Goal: Task Accomplishment & Management: Complete application form

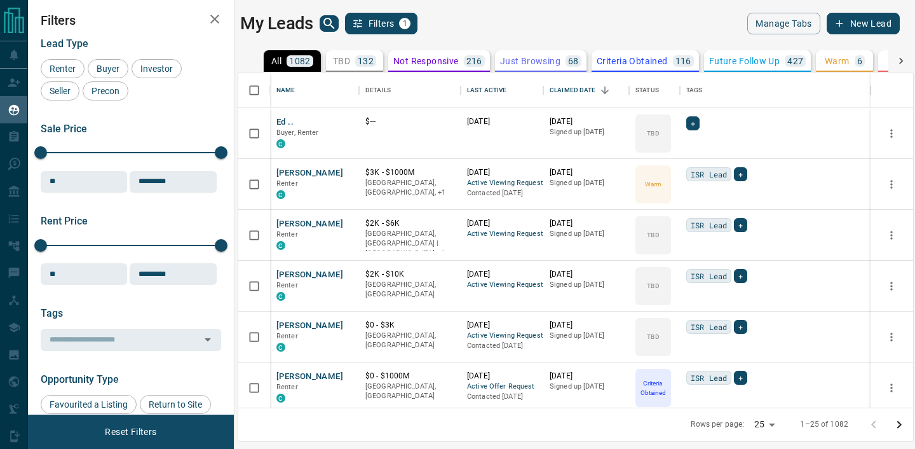
scroll to position [335, 675]
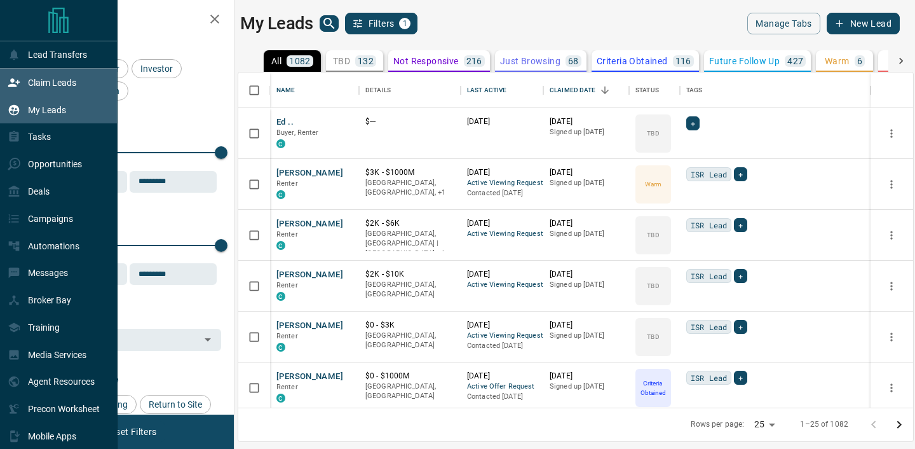
click at [19, 72] on div "Claim Leads" at bounding box center [42, 82] width 69 height 21
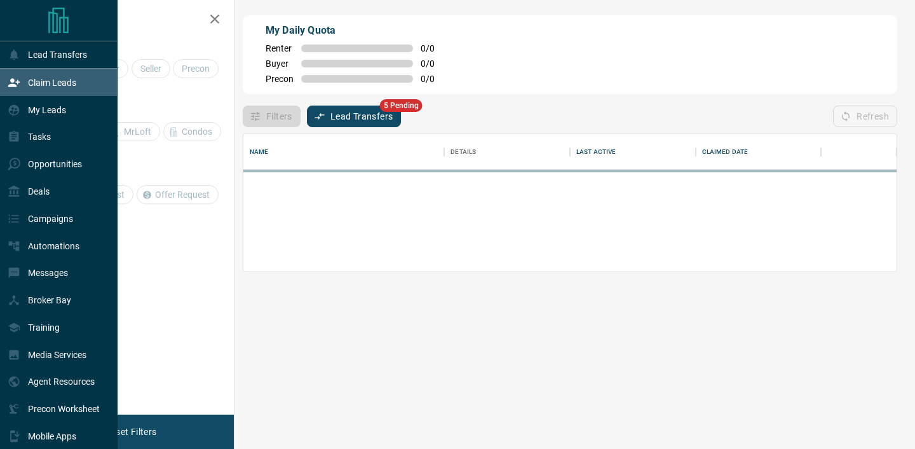
scroll to position [137, 653]
click at [26, 112] on div "My Leads" at bounding box center [37, 109] width 58 height 21
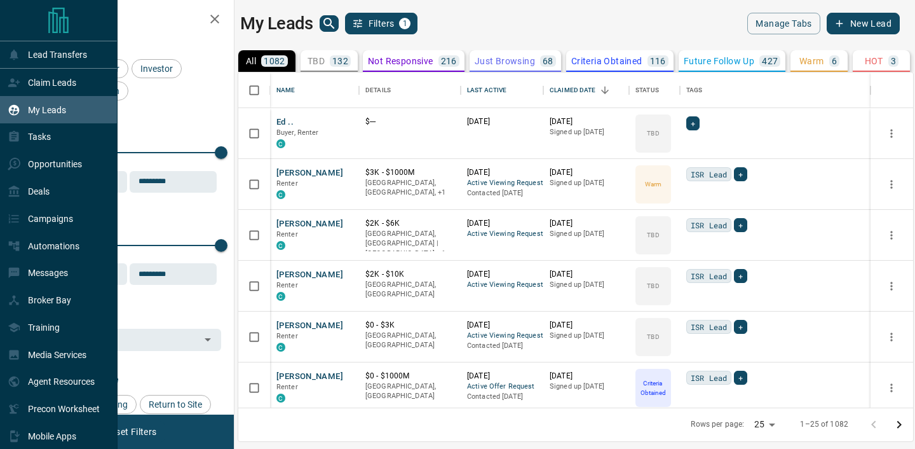
scroll to position [335, 675]
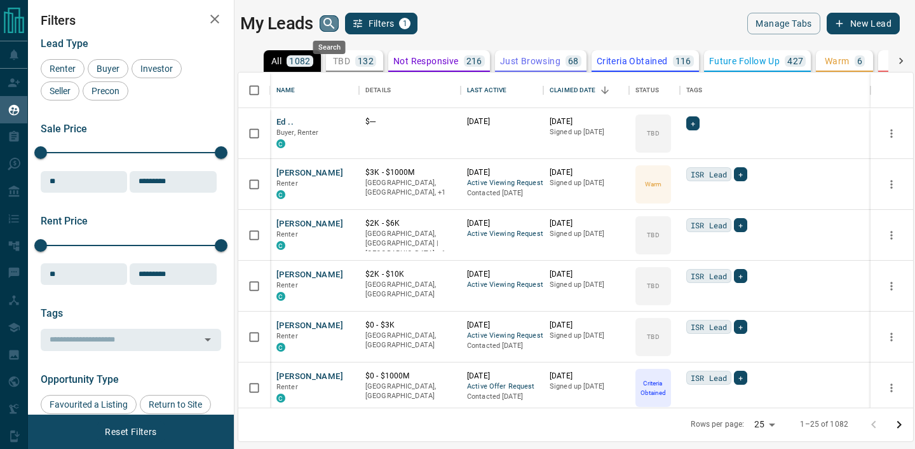
click at [328, 23] on icon "search button" at bounding box center [328, 23] width 15 height 15
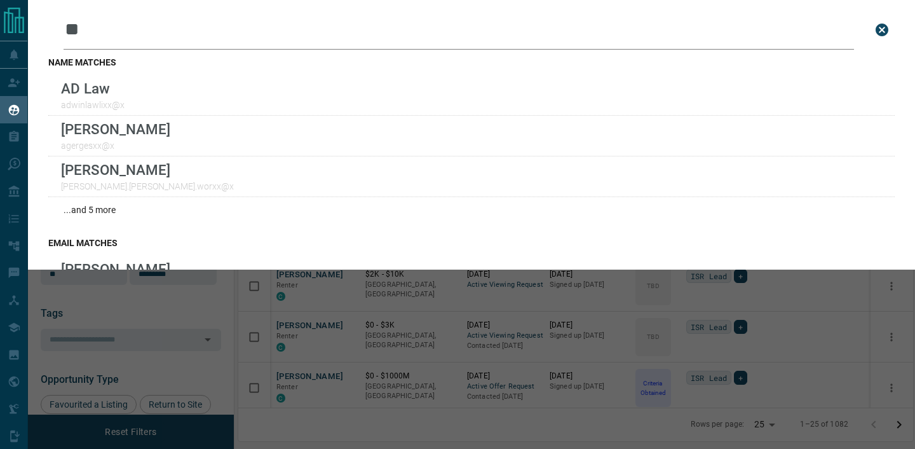
type input "*"
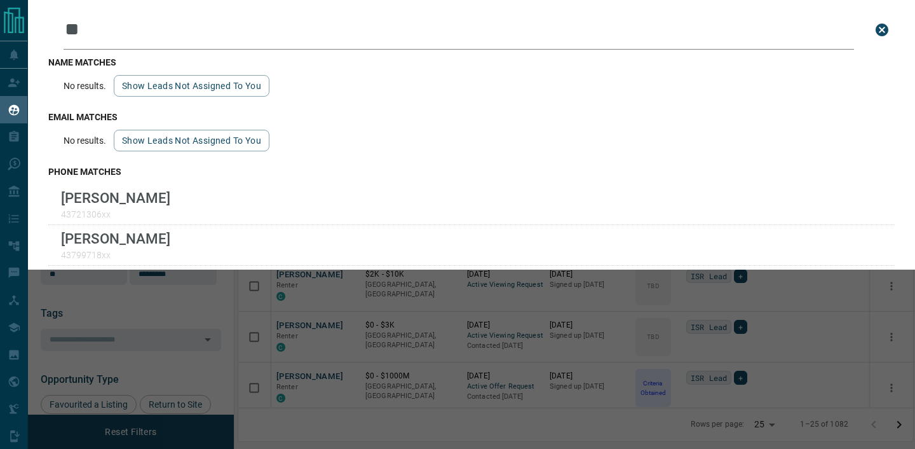
type input "*"
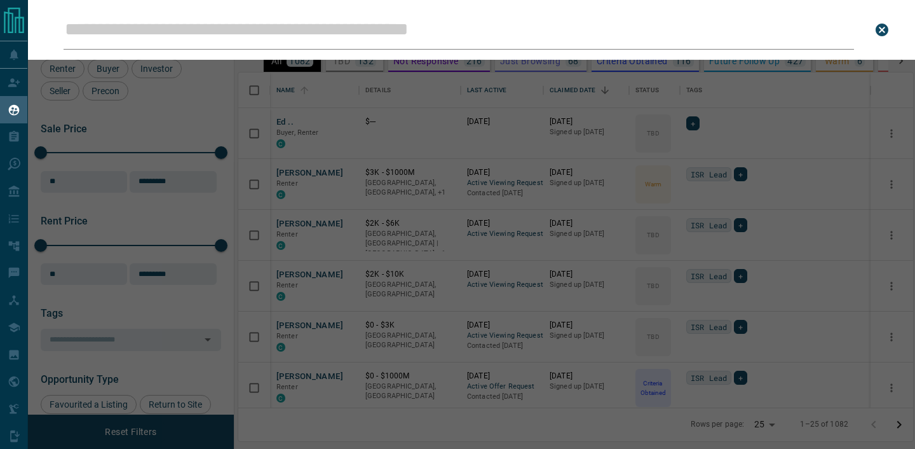
click at [339, 79] on div "Leads Search Bar Search for a lead by name, email, phone, or id" at bounding box center [485, 224] width 915 height 449
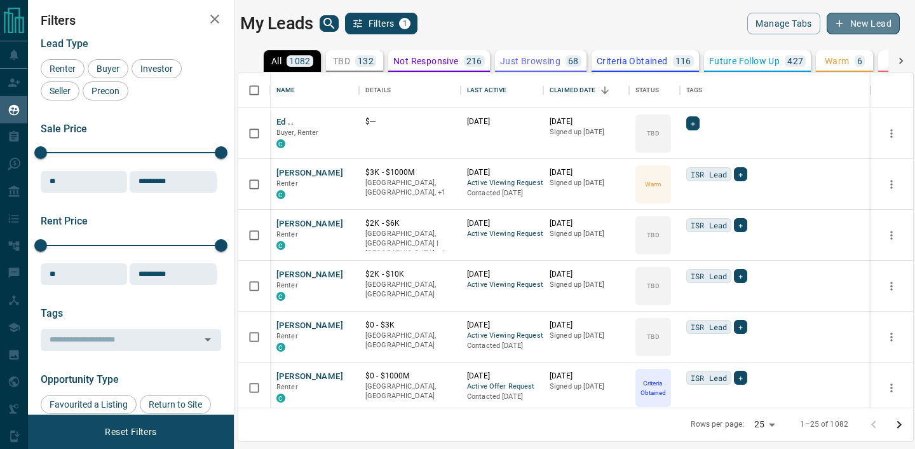
click at [865, 24] on button "New Lead" at bounding box center [863, 24] width 73 height 22
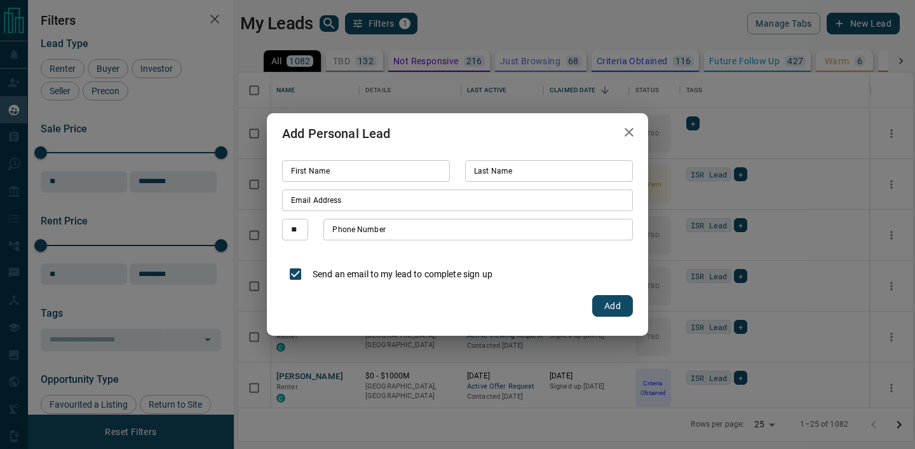
click at [350, 177] on input "First Name" at bounding box center [366, 171] width 168 height 22
click at [316, 177] on input "First Name" at bounding box center [366, 171] width 168 height 22
type input "*****"
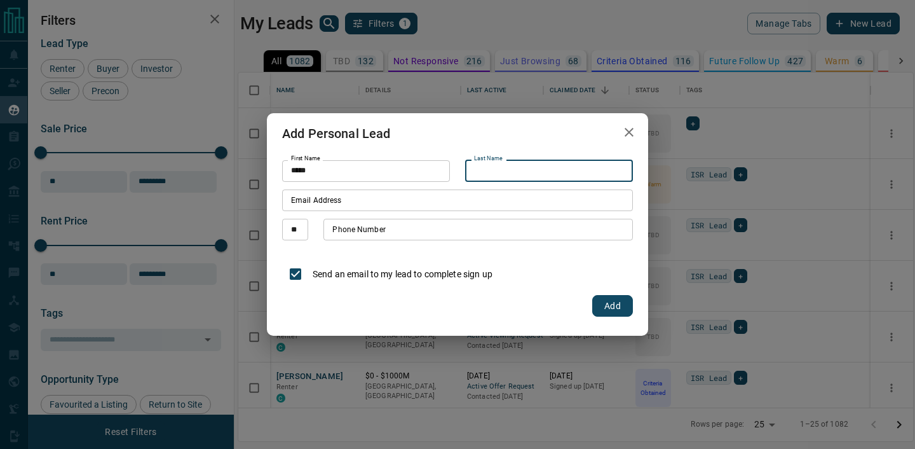
click at [506, 175] on input "Last Name" at bounding box center [549, 171] width 168 height 22
type input "***"
click at [432, 203] on input "Email Address" at bounding box center [457, 200] width 351 height 22
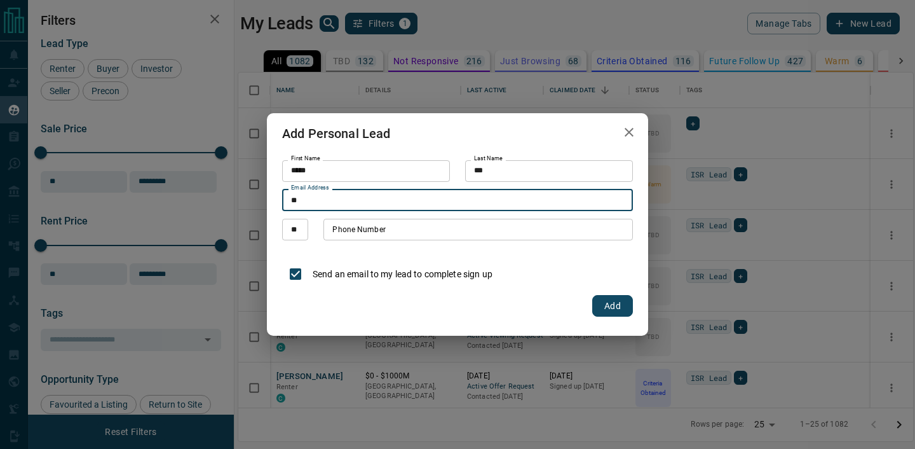
type input "*"
click at [461, 233] on input "Phone Number" at bounding box center [477, 230] width 309 height 22
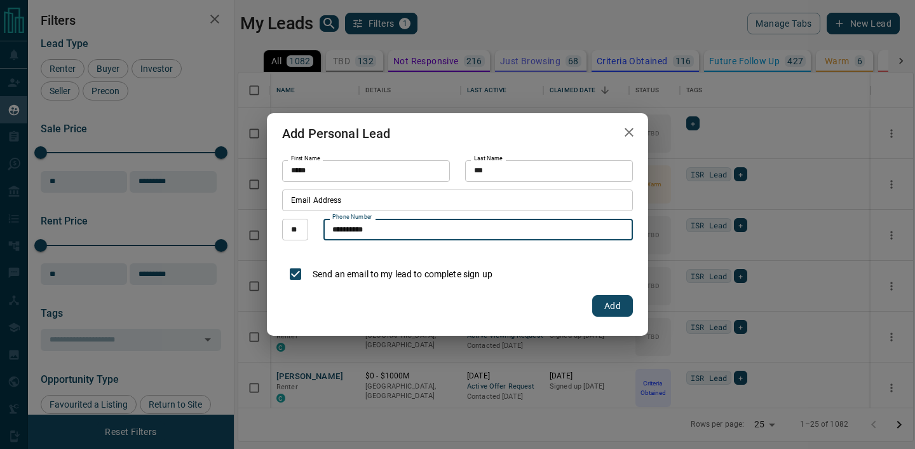
type input "**********"
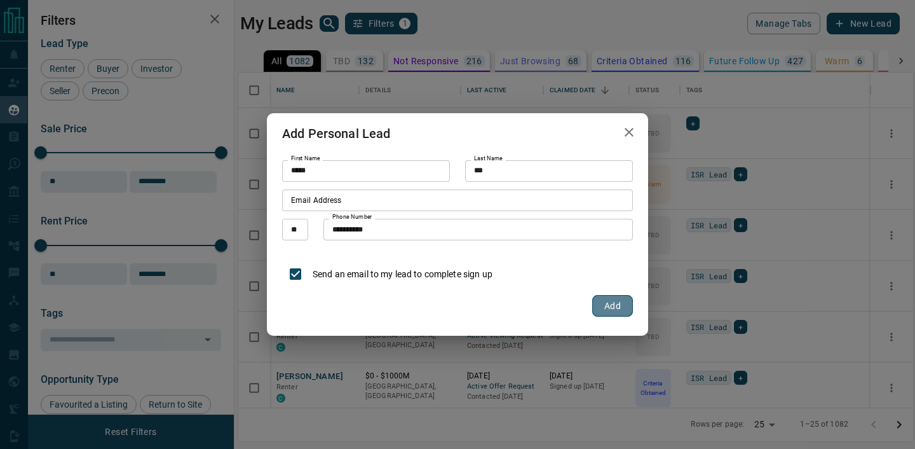
click at [616, 300] on button "Add" at bounding box center [612, 306] width 41 height 22
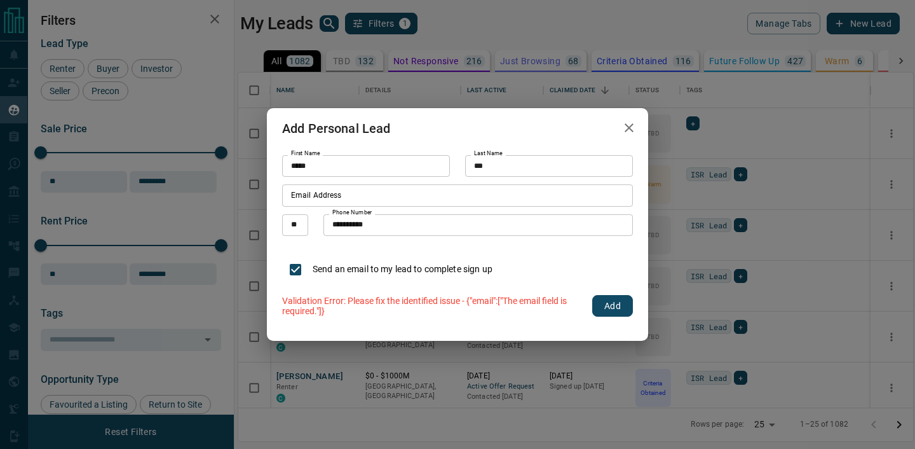
click at [407, 199] on input "Email Address" at bounding box center [457, 195] width 351 height 22
click at [608, 307] on button "Add" at bounding box center [612, 306] width 41 height 22
click at [381, 192] on input "**" at bounding box center [457, 195] width 351 height 22
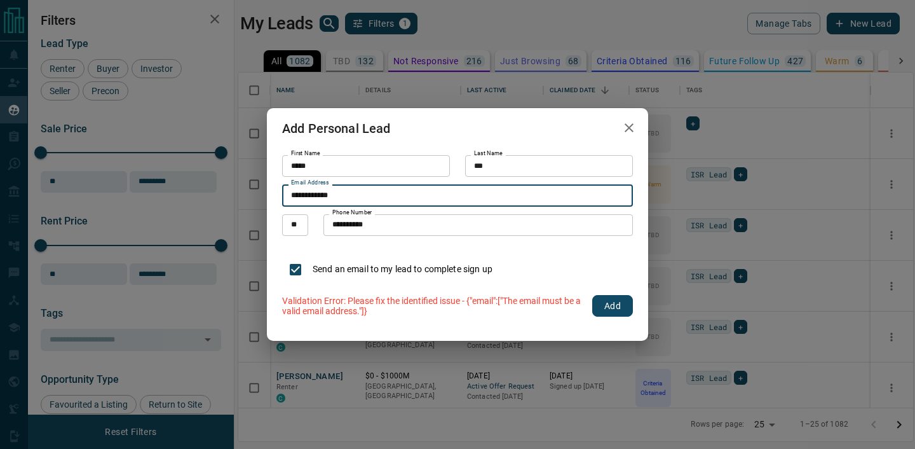
click at [618, 306] on button "Add" at bounding box center [612, 306] width 41 height 22
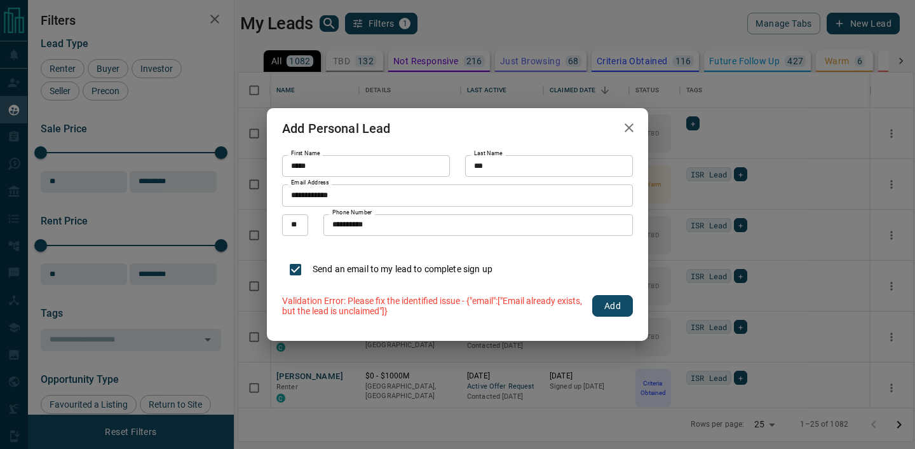
click at [298, 195] on input "**********" at bounding box center [457, 195] width 351 height 22
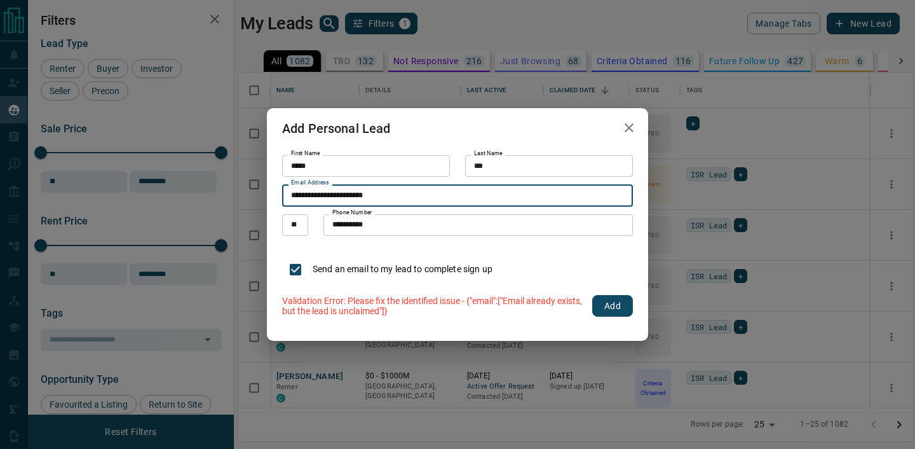
type input "**********"
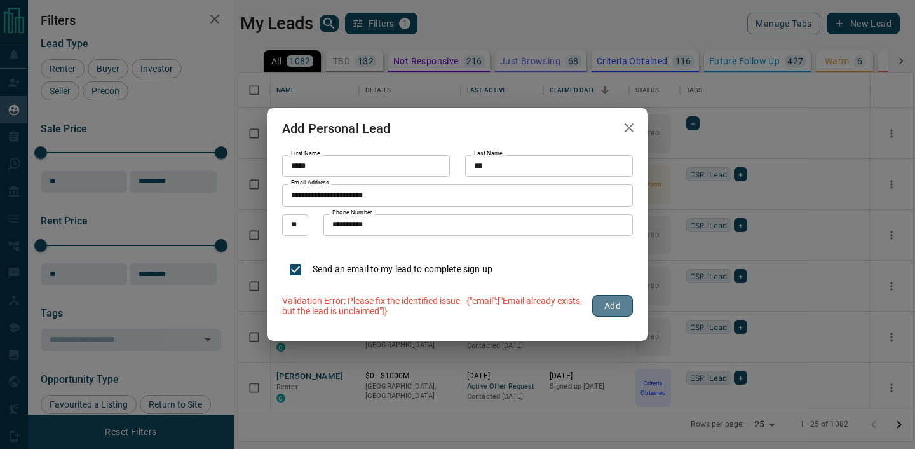
click at [607, 312] on button "Add" at bounding box center [612, 306] width 41 height 22
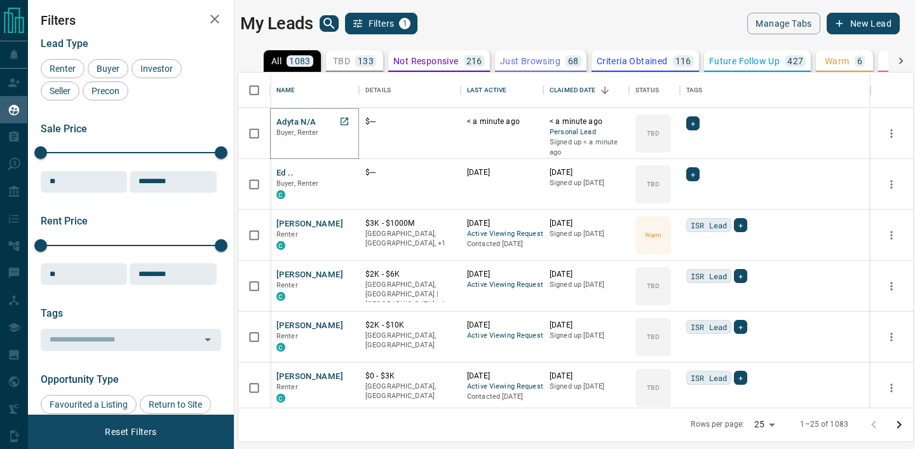
click at [303, 123] on button "Adyta N/a" at bounding box center [295, 122] width 39 height 12
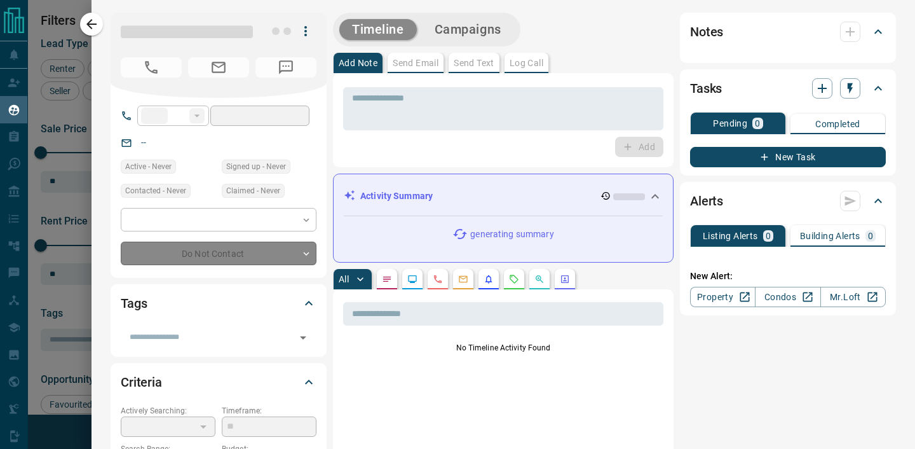
type input "**"
type input "**********"
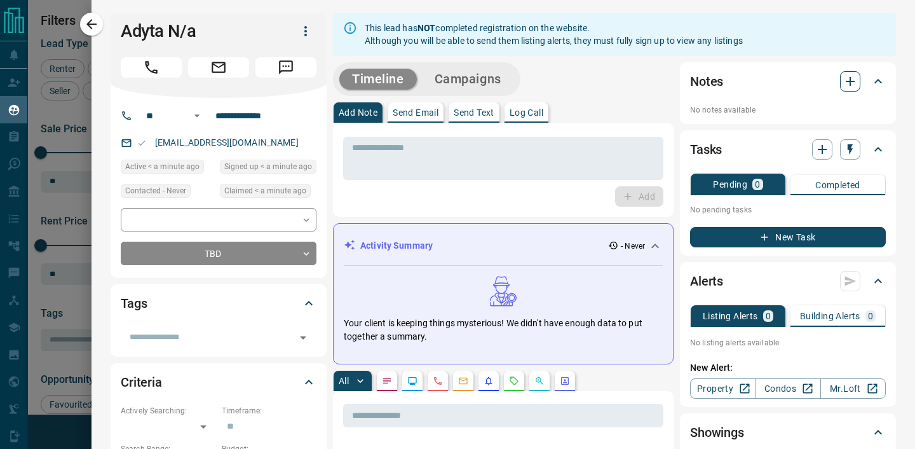
click at [847, 86] on icon "button" at bounding box center [849, 81] width 15 height 15
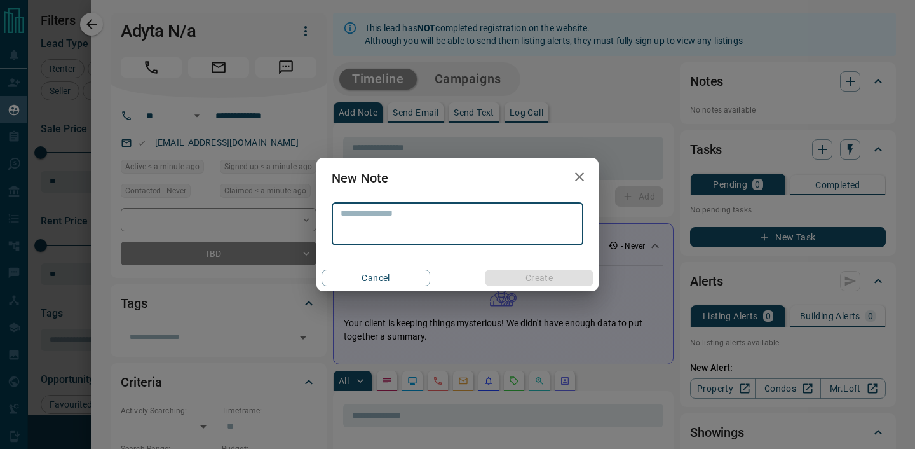
click at [578, 175] on icon "button" at bounding box center [579, 176] width 9 height 9
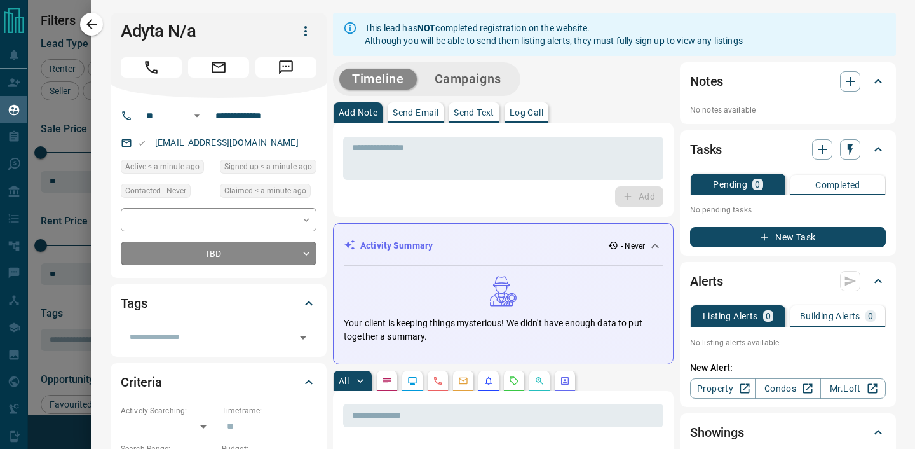
click at [259, 252] on body "Lead Transfers Claim Leads My Leads Tasks Opportunities Deals Campaigns Automat…" at bounding box center [457, 216] width 915 height 433
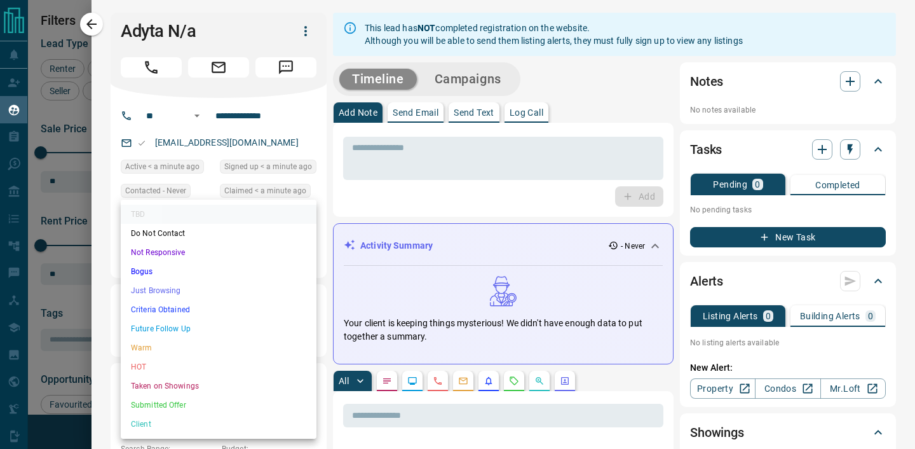
click at [185, 314] on li "Criteria Obtained" at bounding box center [219, 309] width 196 height 19
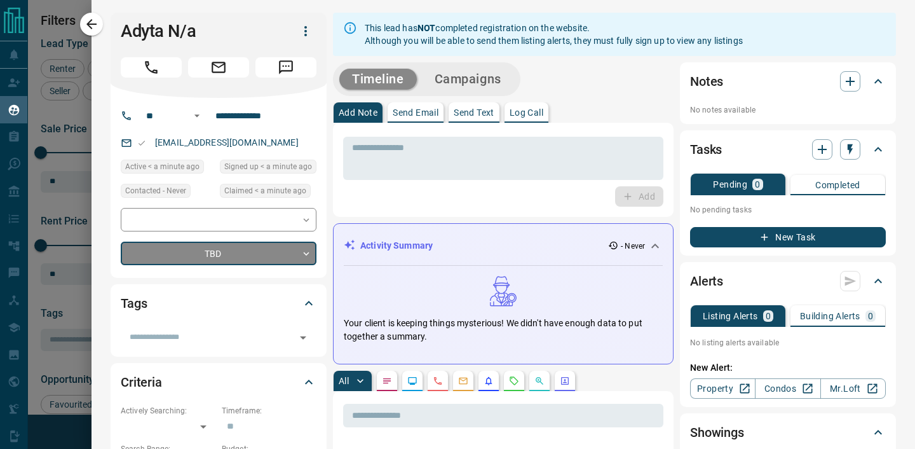
type input "*"
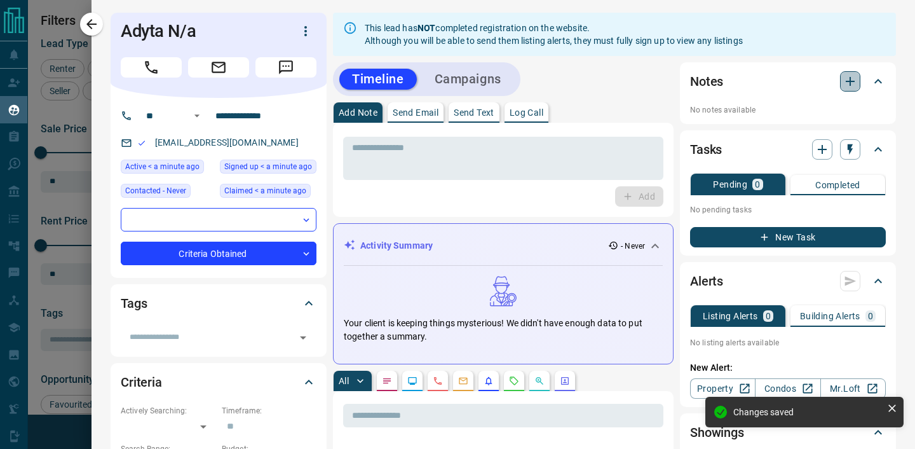
click at [854, 75] on icon "button" at bounding box center [849, 81] width 15 height 15
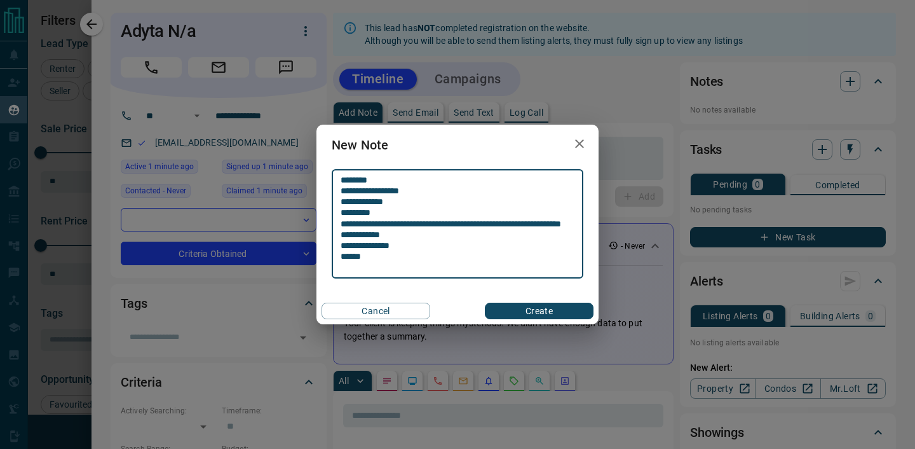
type textarea "**********"
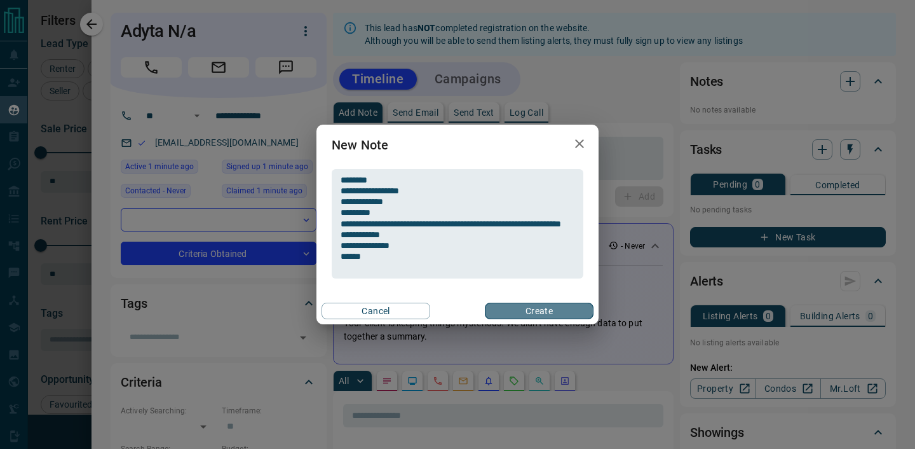
click at [528, 312] on button "Create" at bounding box center [539, 310] width 109 height 17
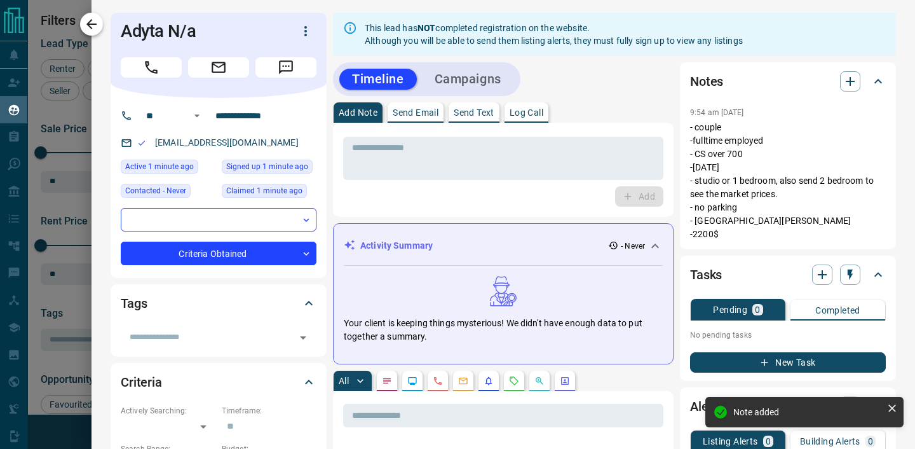
click at [97, 27] on icon "button" at bounding box center [91, 24] width 15 height 15
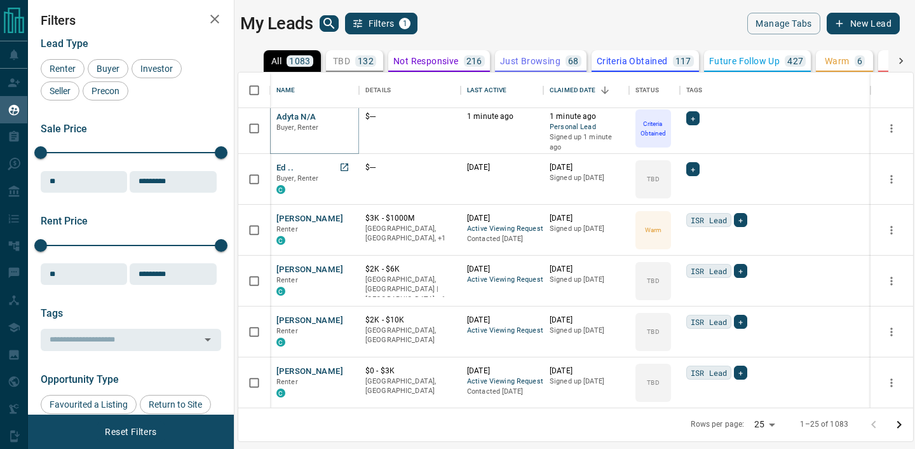
scroll to position [0, 0]
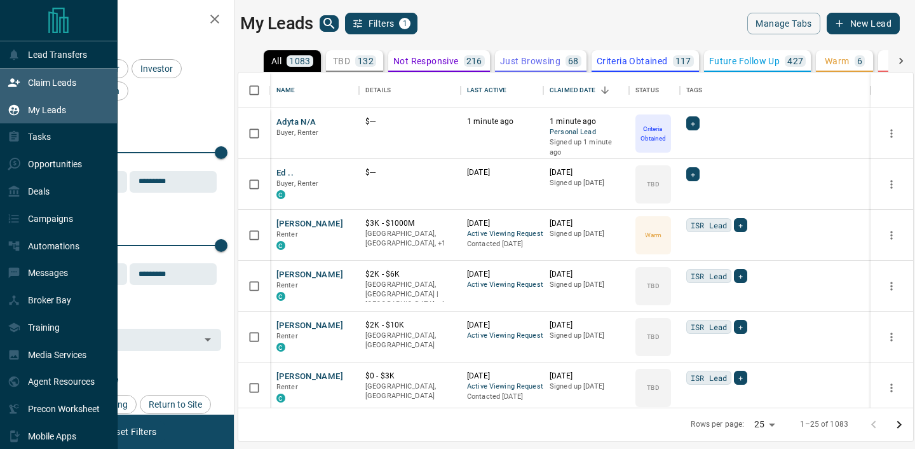
click at [17, 88] on icon at bounding box center [14, 82] width 13 height 13
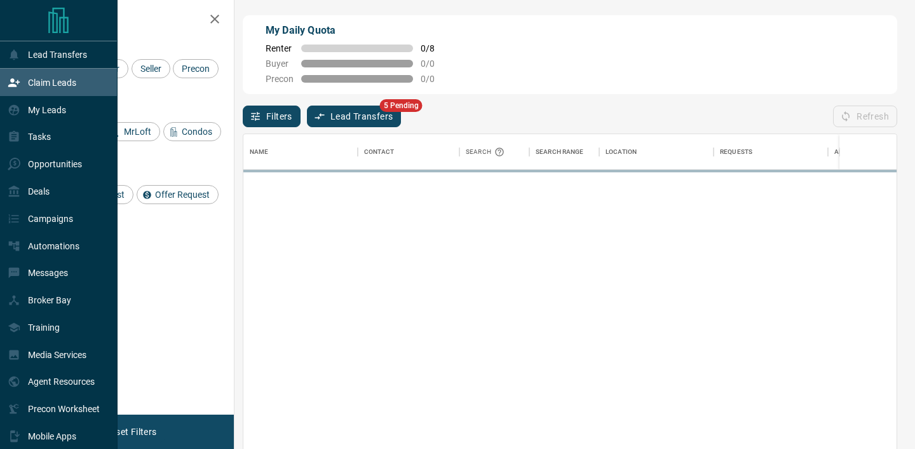
scroll to position [338, 653]
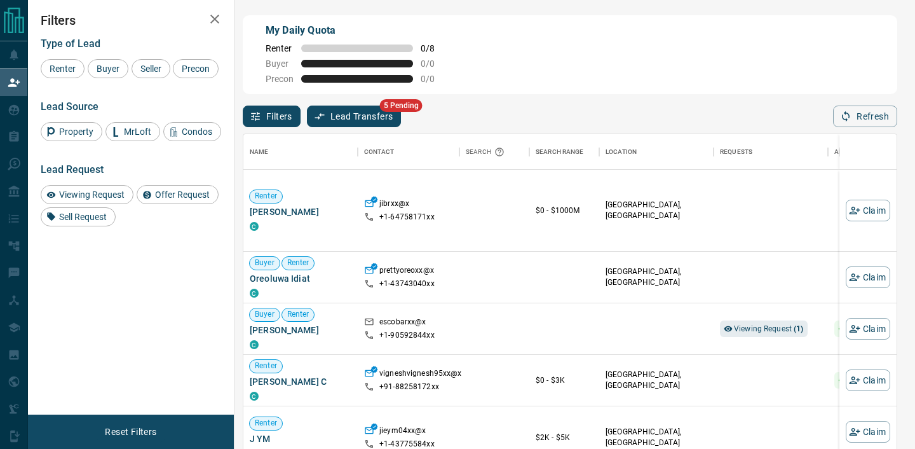
click at [348, 125] on button "Lead Transfers" at bounding box center [354, 116] width 95 height 22
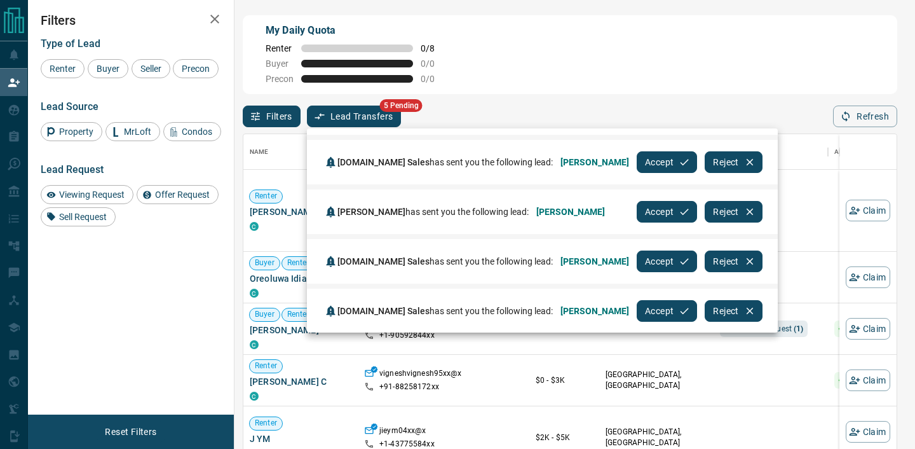
scroll to position [99, 0]
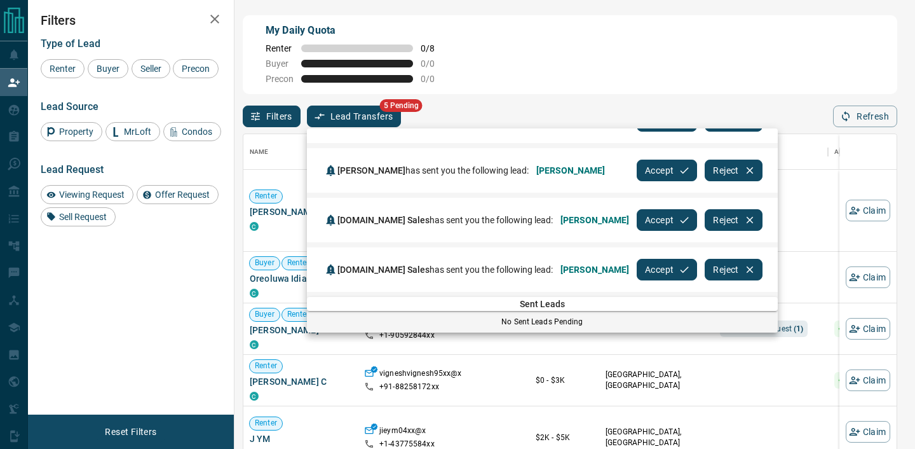
click at [11, 114] on div at bounding box center [457, 224] width 915 height 449
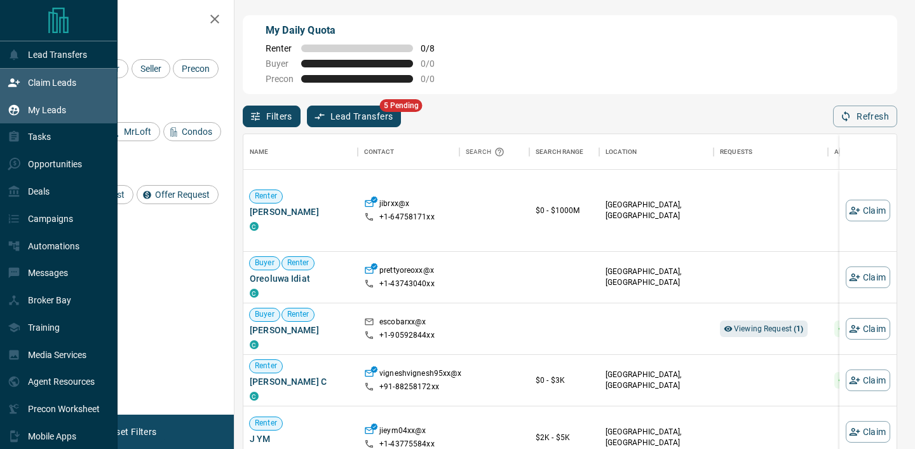
click at [21, 114] on div "My Leads" at bounding box center [37, 109] width 58 height 21
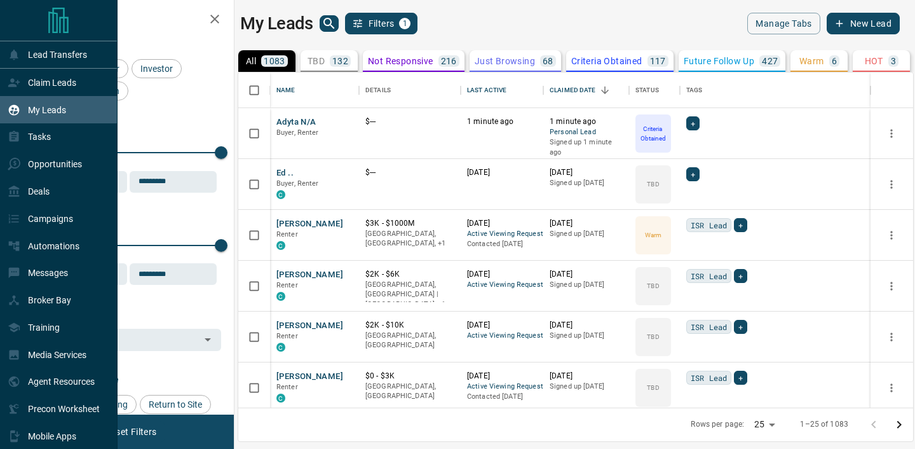
scroll to position [335, 675]
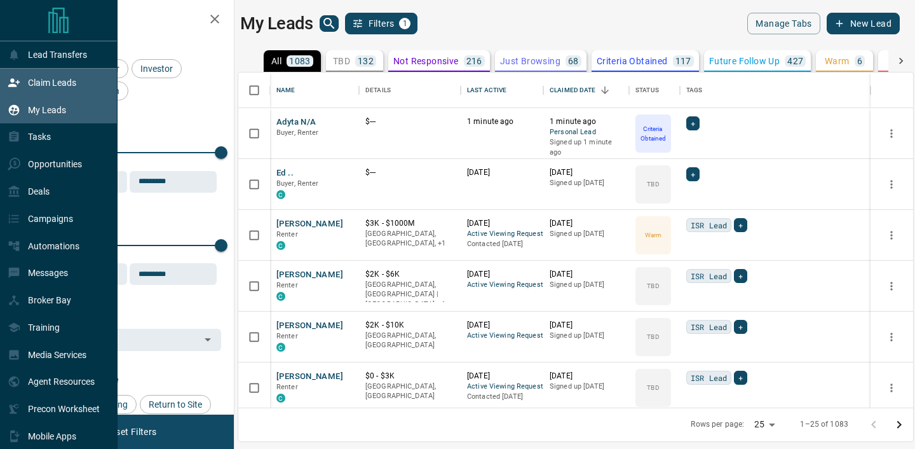
click at [22, 86] on div "Claim Leads" at bounding box center [42, 82] width 69 height 21
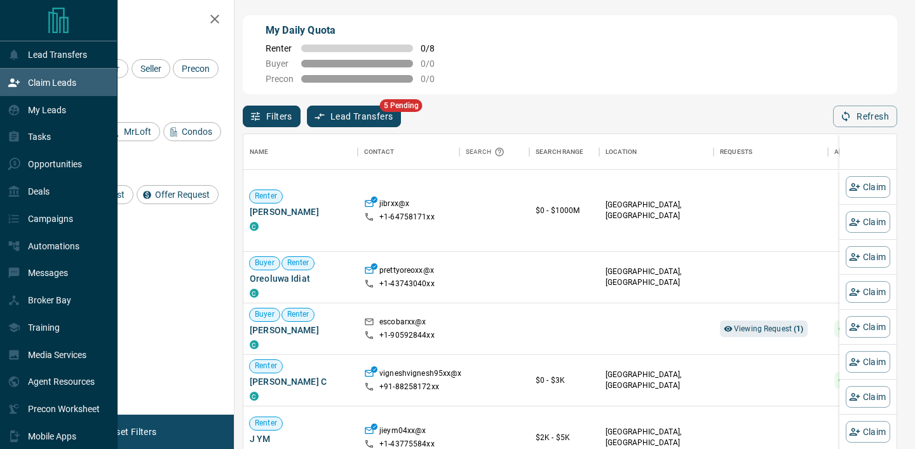
scroll to position [338, 653]
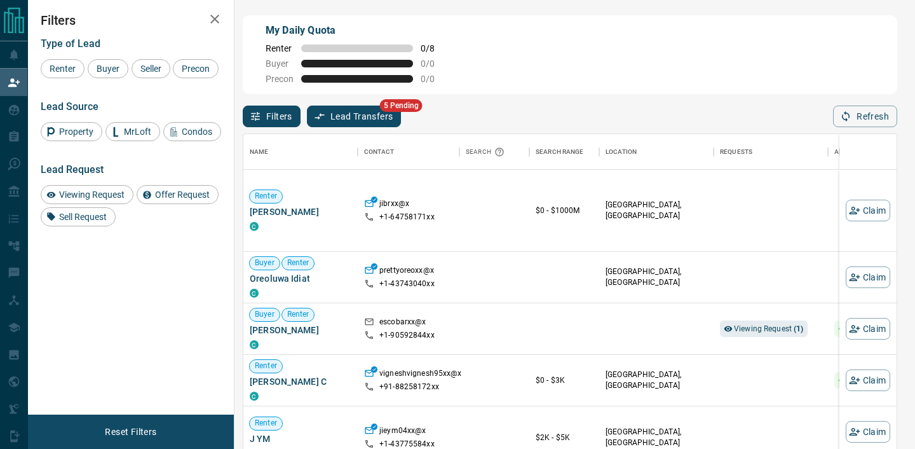
click at [358, 117] on button "Lead Transfers" at bounding box center [354, 116] width 95 height 22
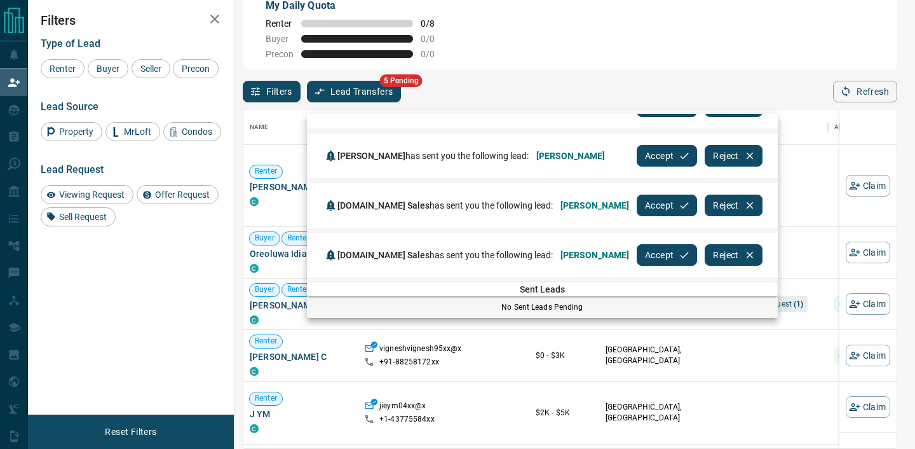
scroll to position [25, 0]
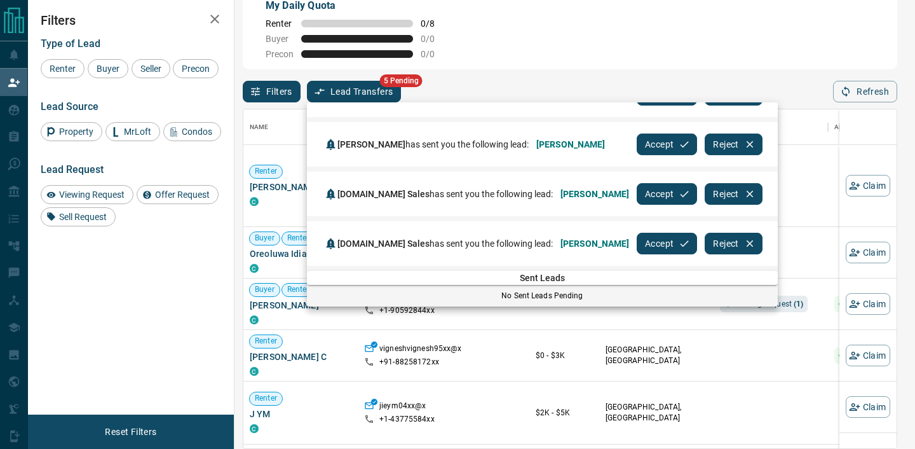
click at [17, 115] on div at bounding box center [457, 224] width 915 height 449
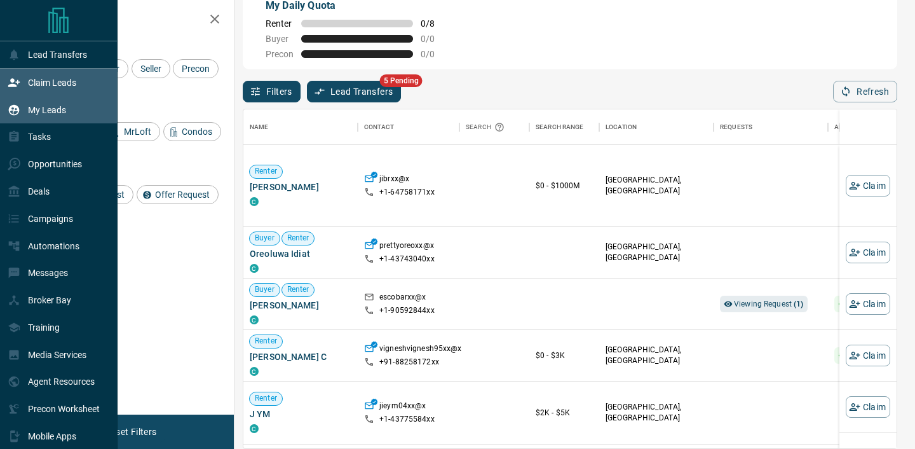
click at [11, 100] on div "My Leads" at bounding box center [37, 109] width 58 height 21
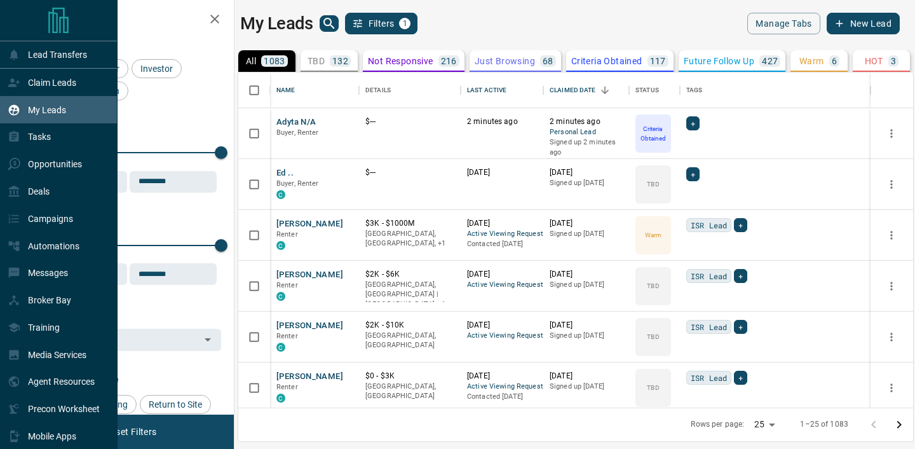
scroll to position [335, 675]
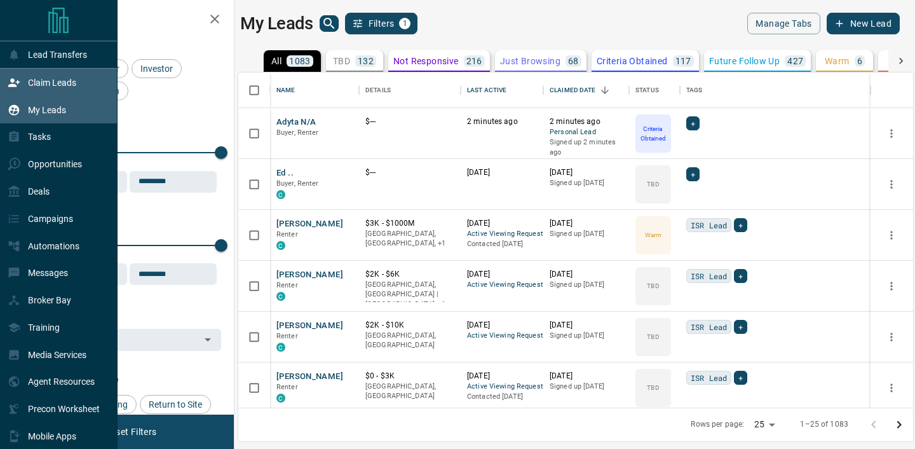
click at [42, 83] on p "Claim Leads" at bounding box center [52, 83] width 48 height 10
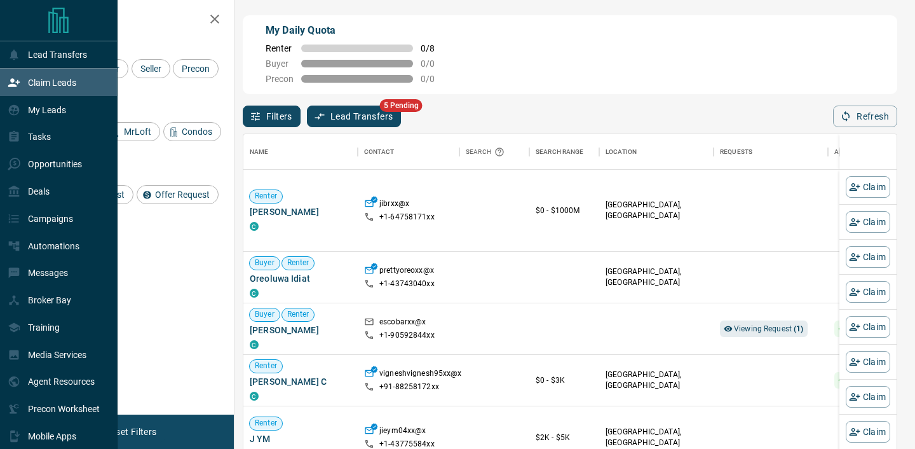
scroll to position [338, 653]
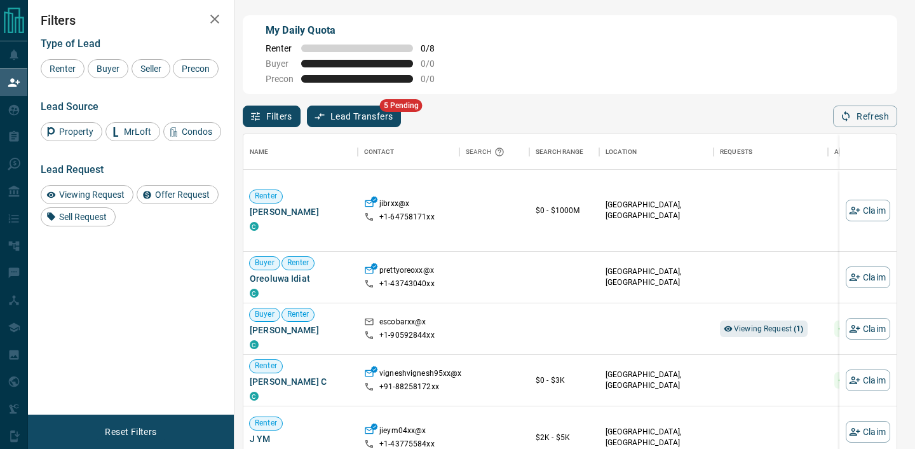
click at [361, 119] on button "Lead Transfers" at bounding box center [354, 116] width 95 height 22
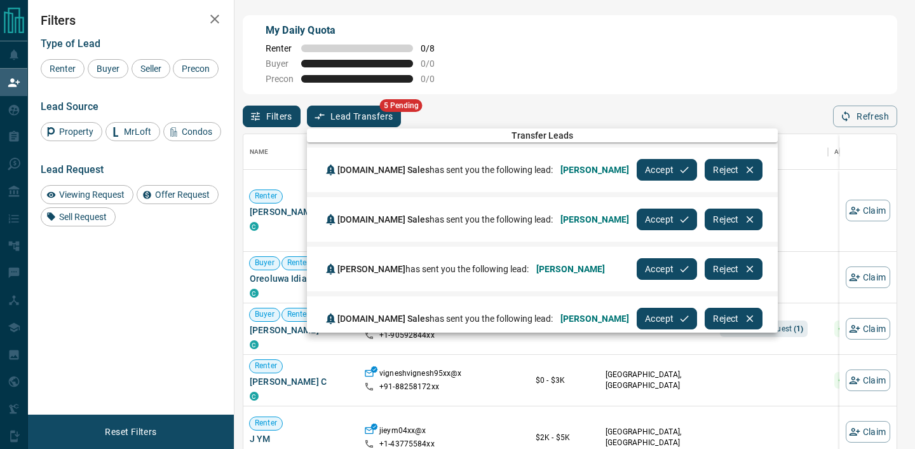
click at [640, 166] on button "Accept" at bounding box center [667, 170] width 60 height 22
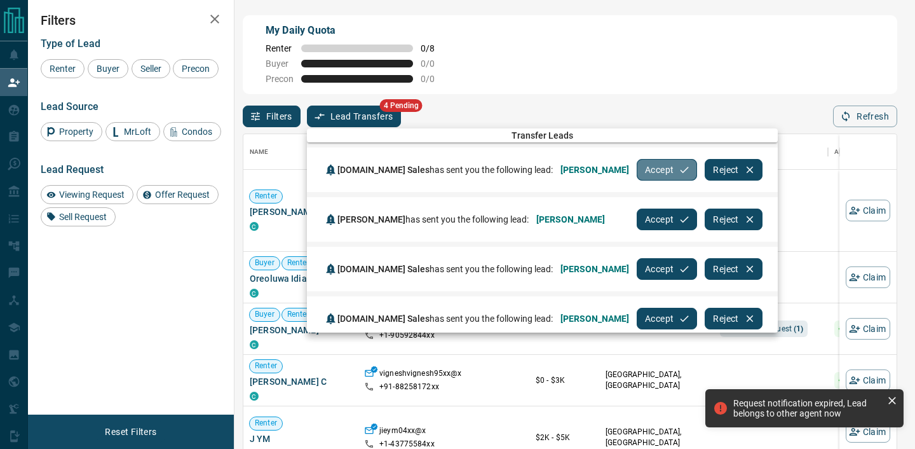
click at [640, 167] on button "Accept" at bounding box center [667, 170] width 60 height 22
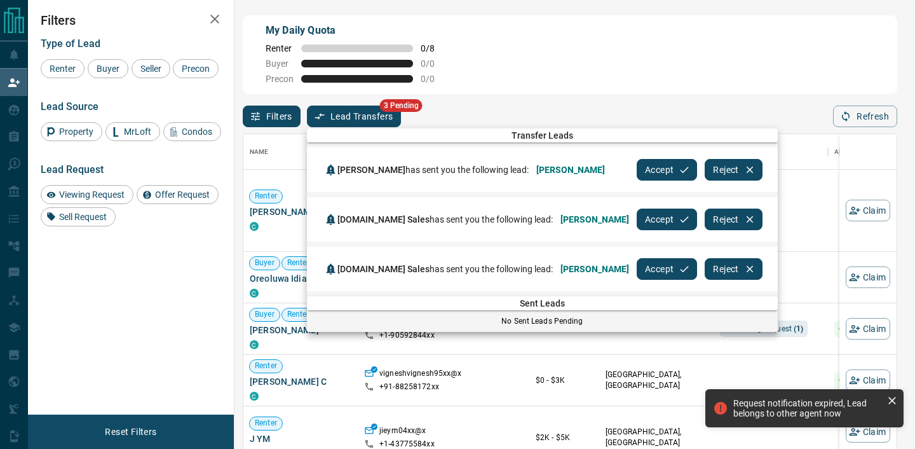
click at [640, 167] on button "Accept" at bounding box center [667, 170] width 60 height 22
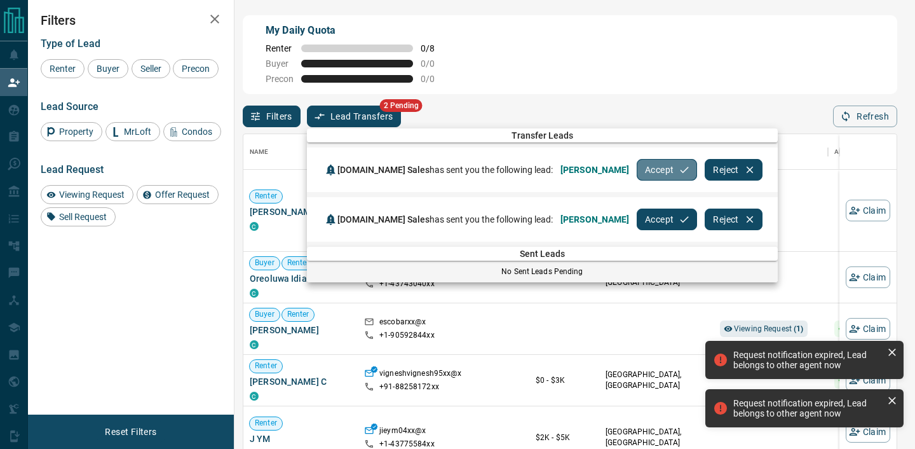
click at [640, 167] on button "Accept" at bounding box center [667, 170] width 60 height 22
click at [640, 208] on button "Accept" at bounding box center [667, 219] width 60 height 22
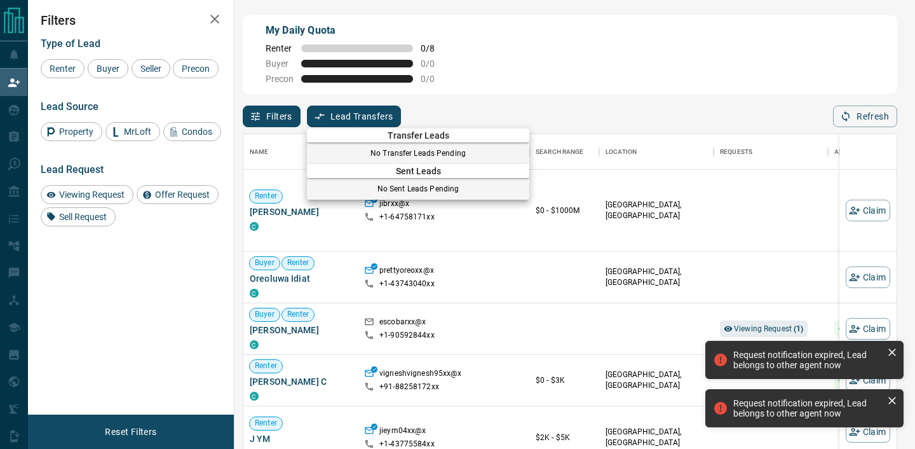
click at [640, 167] on div at bounding box center [457, 224] width 915 height 449
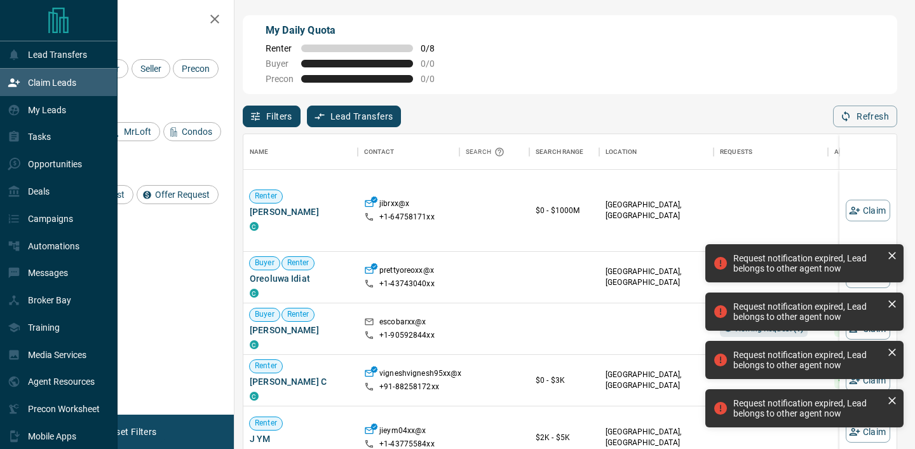
click at [18, 94] on div "Claim Leads" at bounding box center [59, 82] width 118 height 27
click at [32, 112] on p "My Leads" at bounding box center [47, 110] width 38 height 10
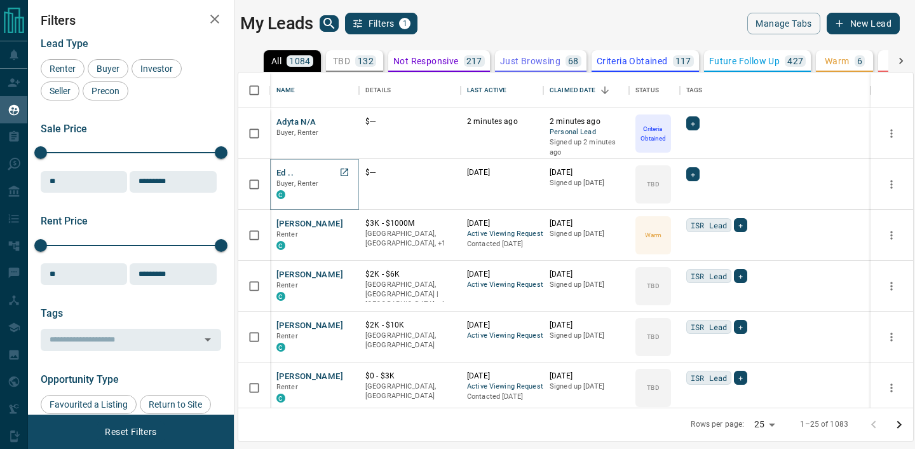
click at [287, 172] on button "Ed .." at bounding box center [284, 173] width 17 height 12
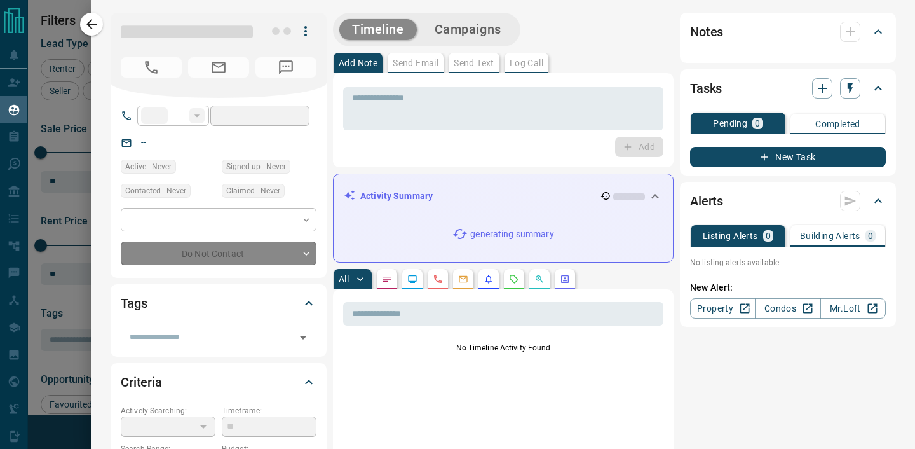
type input "**"
type input "**********"
type input "**"
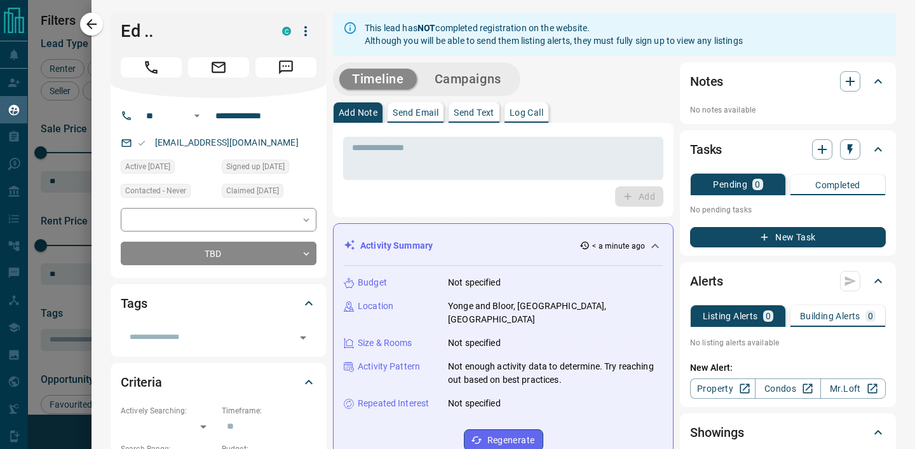
click at [91, 26] on icon "button" at bounding box center [91, 24] width 15 height 15
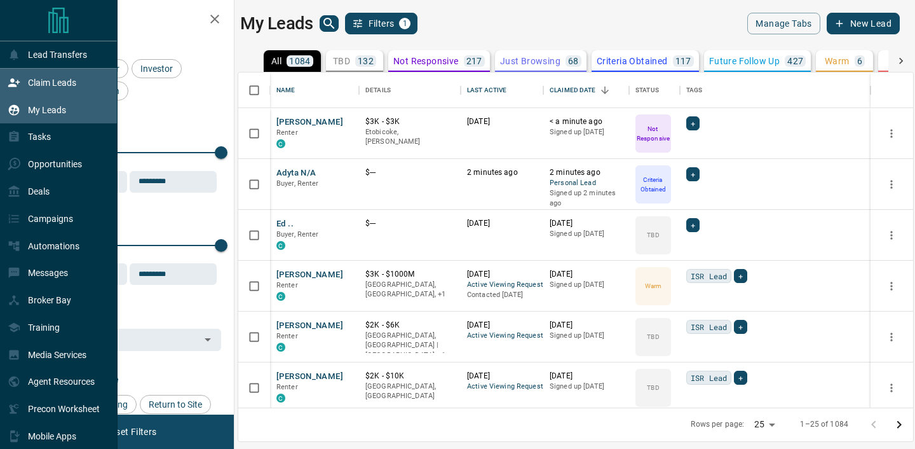
click at [20, 87] on div "Claim Leads" at bounding box center [42, 82] width 69 height 21
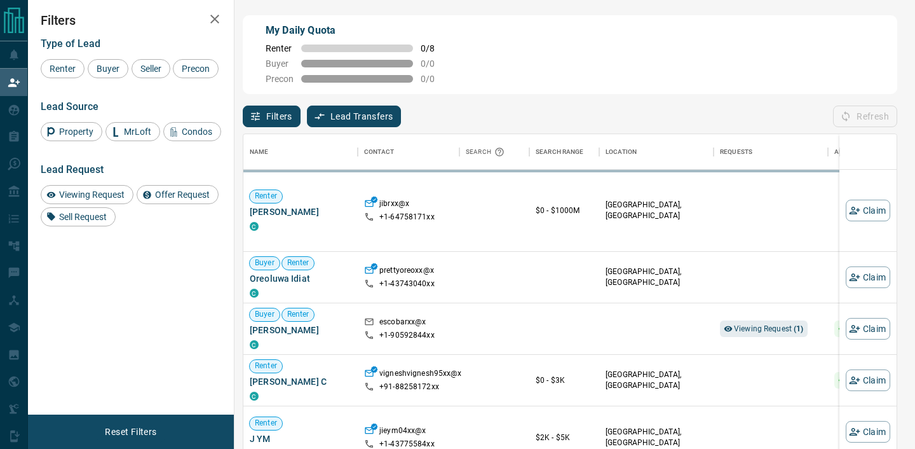
scroll to position [338, 653]
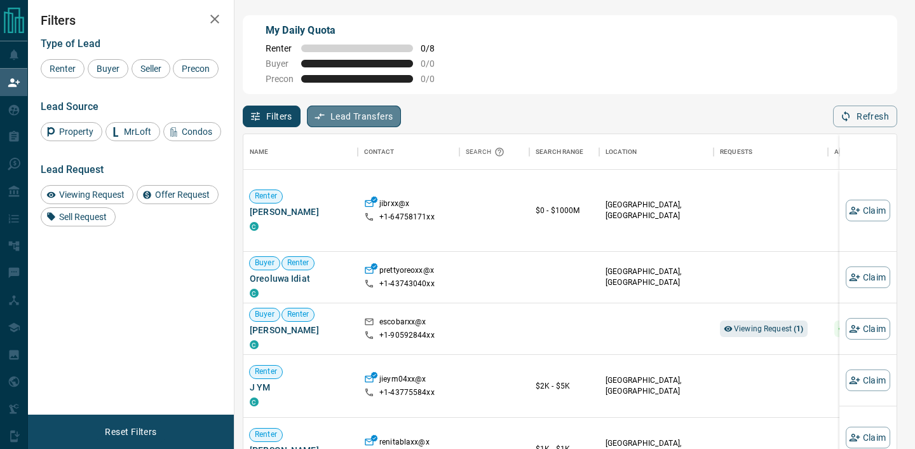
click at [344, 123] on button "Lead Transfers" at bounding box center [354, 116] width 95 height 22
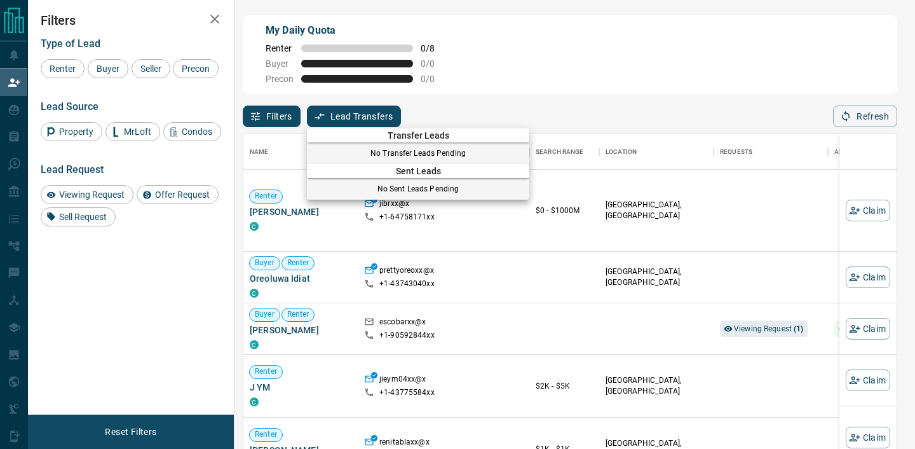
click at [522, 100] on div at bounding box center [457, 224] width 915 height 449
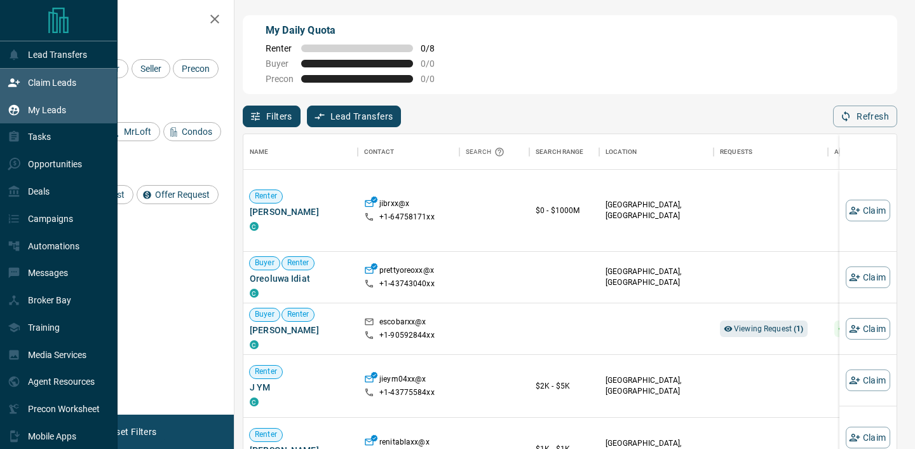
click at [14, 110] on icon at bounding box center [14, 109] width 11 height 11
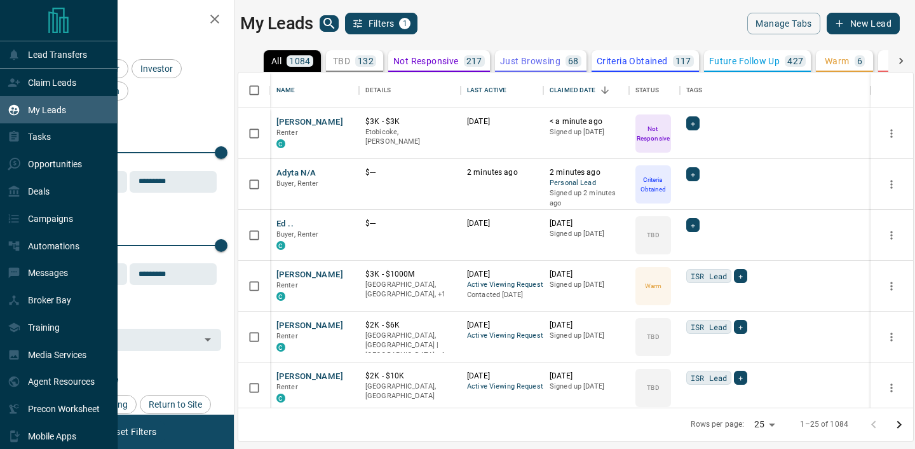
scroll to position [335, 675]
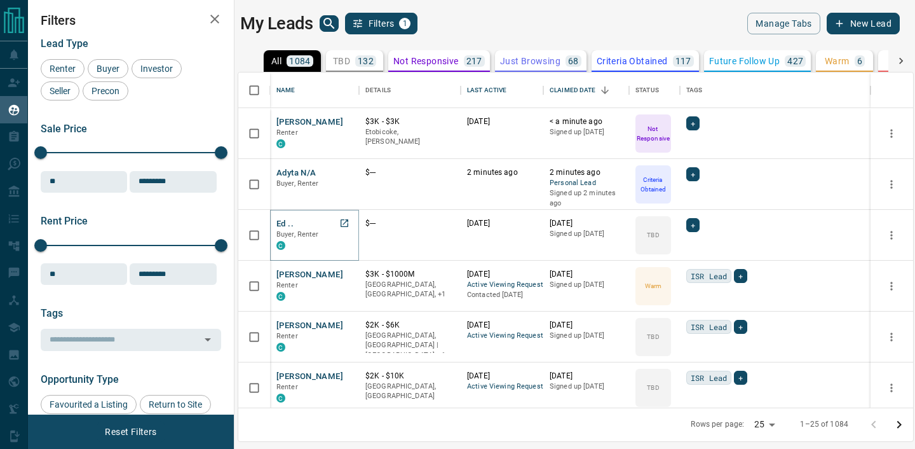
click at [285, 223] on button "Ed .." at bounding box center [284, 224] width 17 height 12
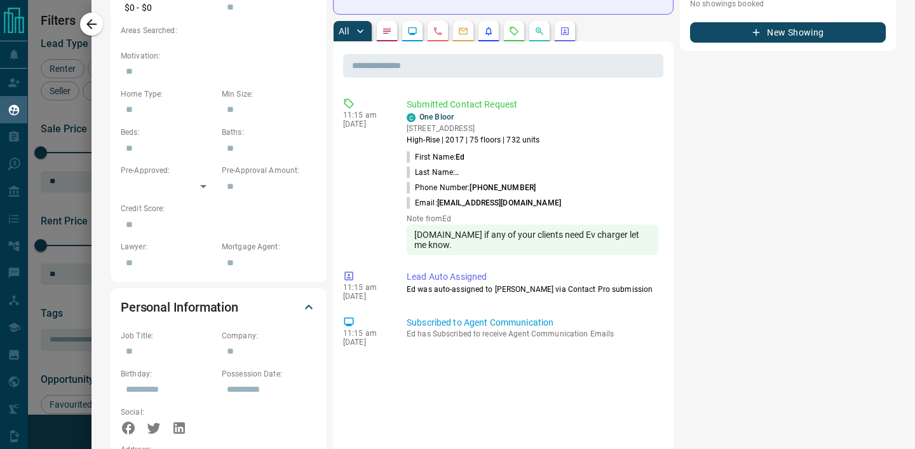
scroll to position [0, 0]
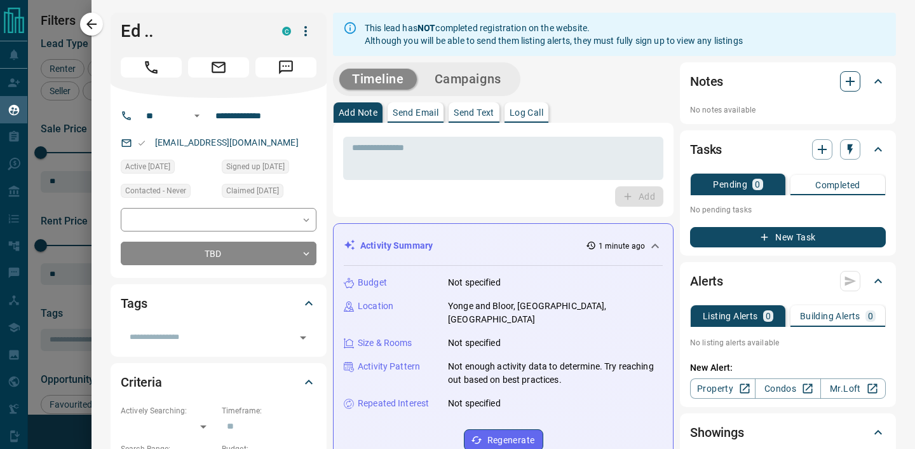
click at [844, 83] on icon "button" at bounding box center [849, 81] width 15 height 15
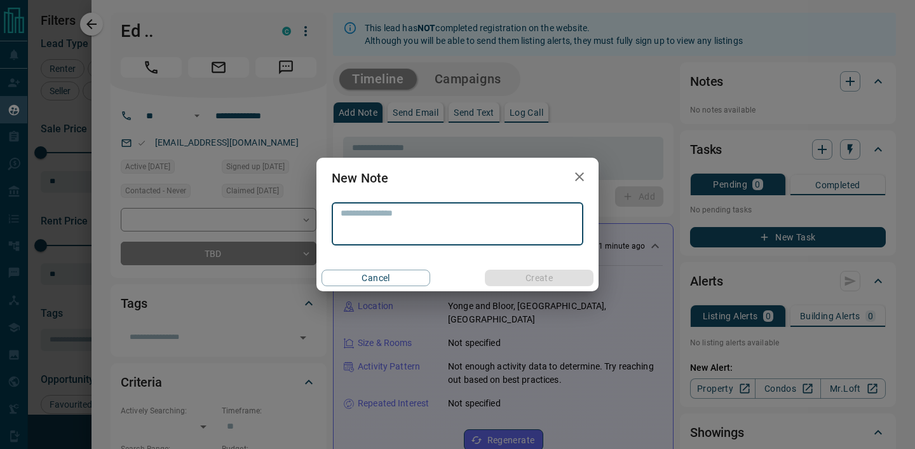
click at [365, 227] on textarea at bounding box center [458, 224] width 234 height 32
click at [583, 178] on icon "button" at bounding box center [579, 176] width 15 height 15
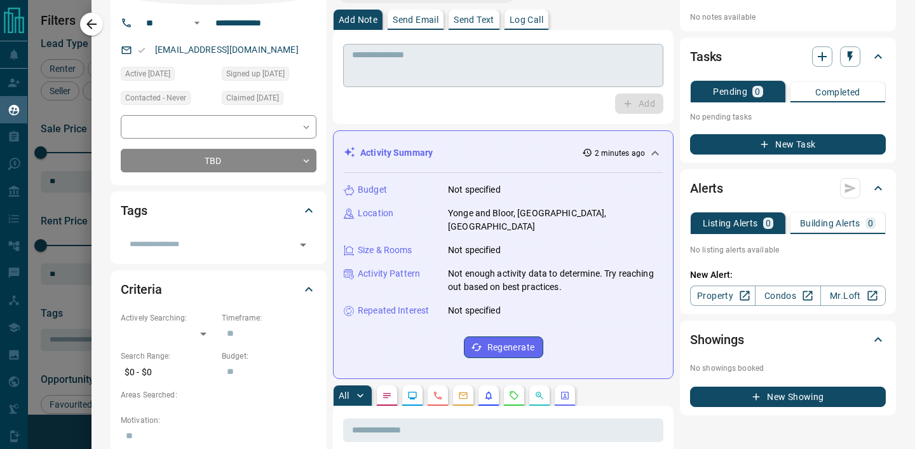
scroll to position [91, 0]
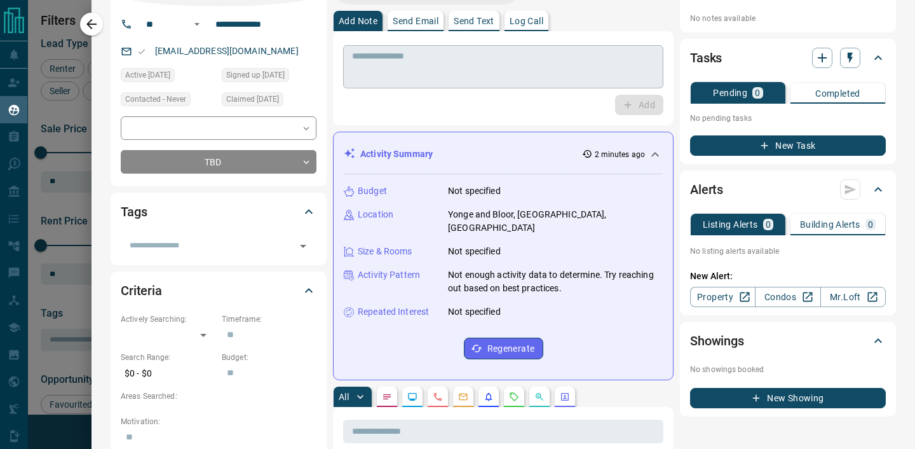
click at [450, 48] on div "* ​" at bounding box center [503, 66] width 320 height 43
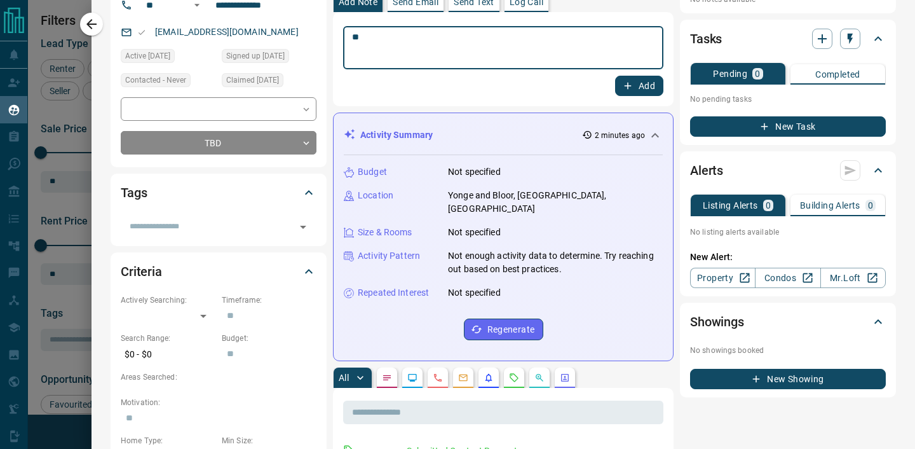
scroll to position [115, 0]
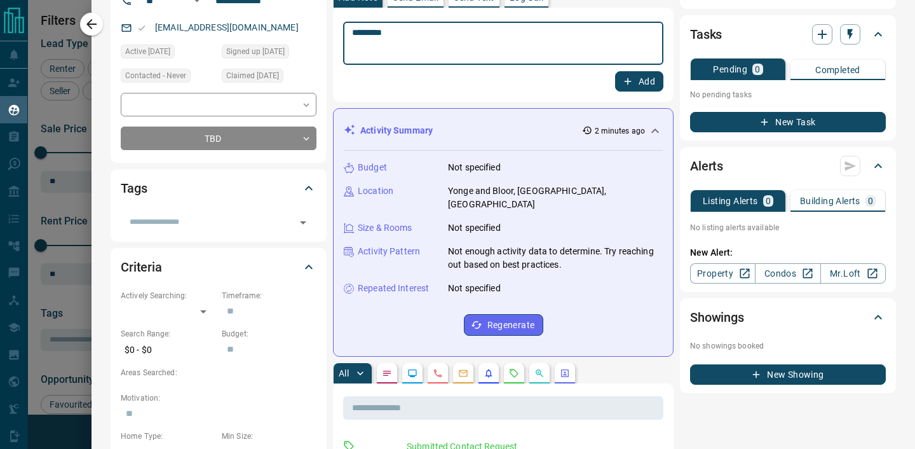
click at [400, 31] on textarea "*******" at bounding box center [503, 43] width 302 height 32
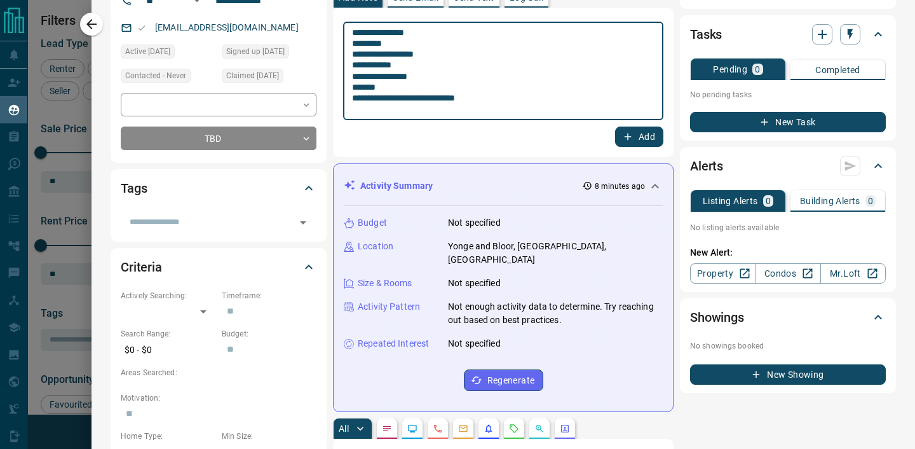
scroll to position [0, 0]
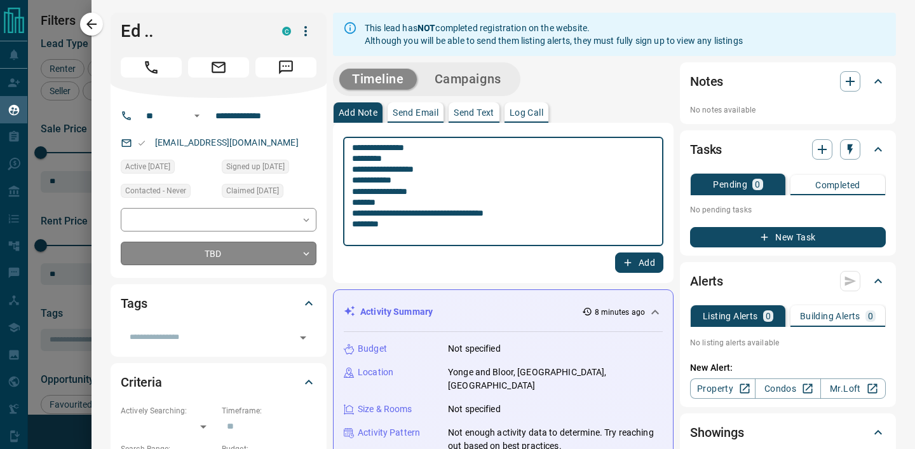
type textarea "**********"
click at [240, 250] on body "Lead Transfers Claim Leads My Leads Tasks Opportunities Deals Campaigns Automat…" at bounding box center [457, 216] width 915 height 433
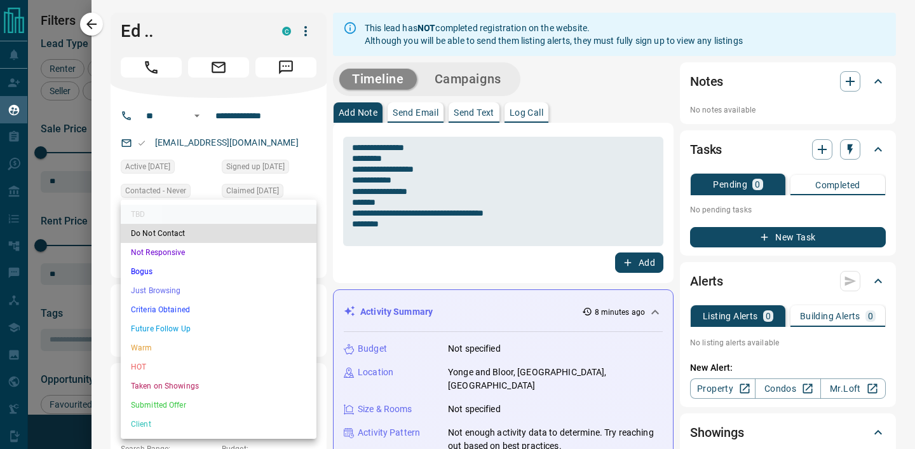
click at [648, 260] on div at bounding box center [457, 224] width 915 height 449
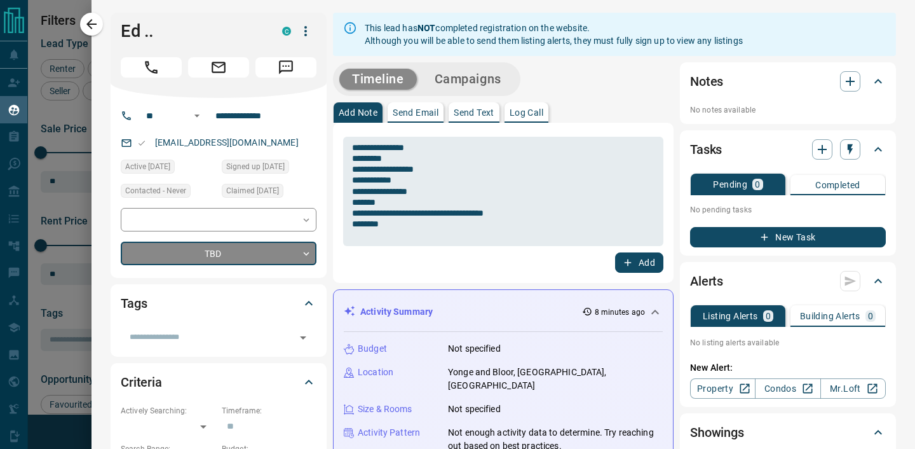
click at [648, 260] on button "Add" at bounding box center [639, 262] width 48 height 20
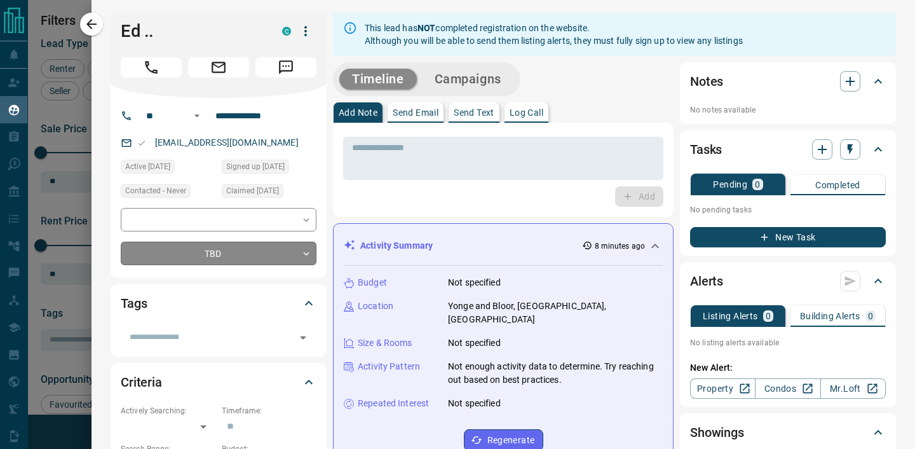
click at [254, 250] on body "Lead Transfers Claim Leads My Leads Tasks Opportunities Deals Campaigns Automat…" at bounding box center [457, 216] width 915 height 433
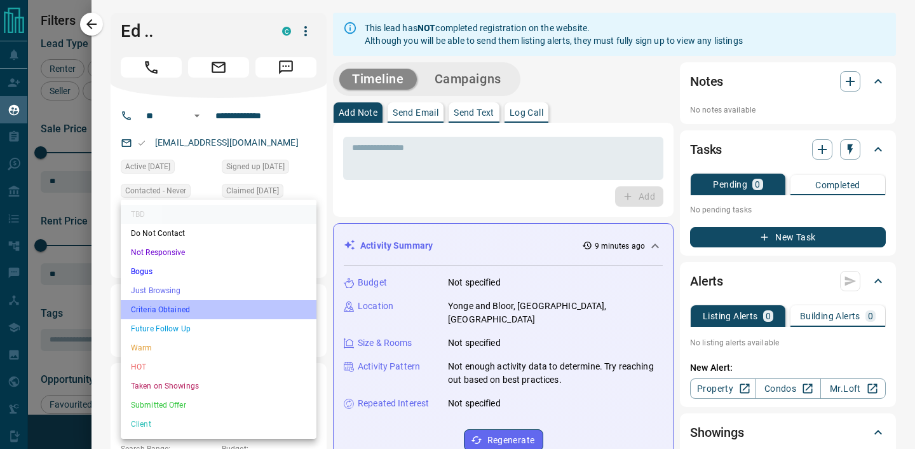
click at [217, 309] on li "Criteria Obtained" at bounding box center [219, 309] width 196 height 19
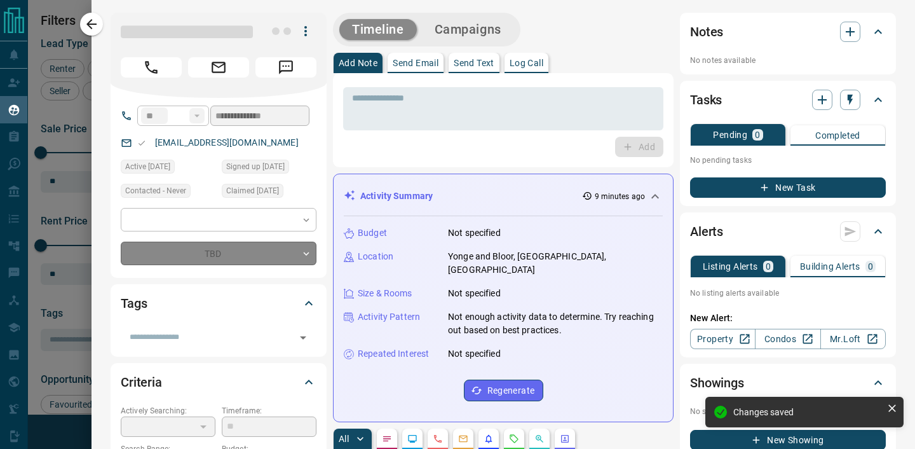
type input "*"
